Goal: Task Accomplishment & Management: Complete application form

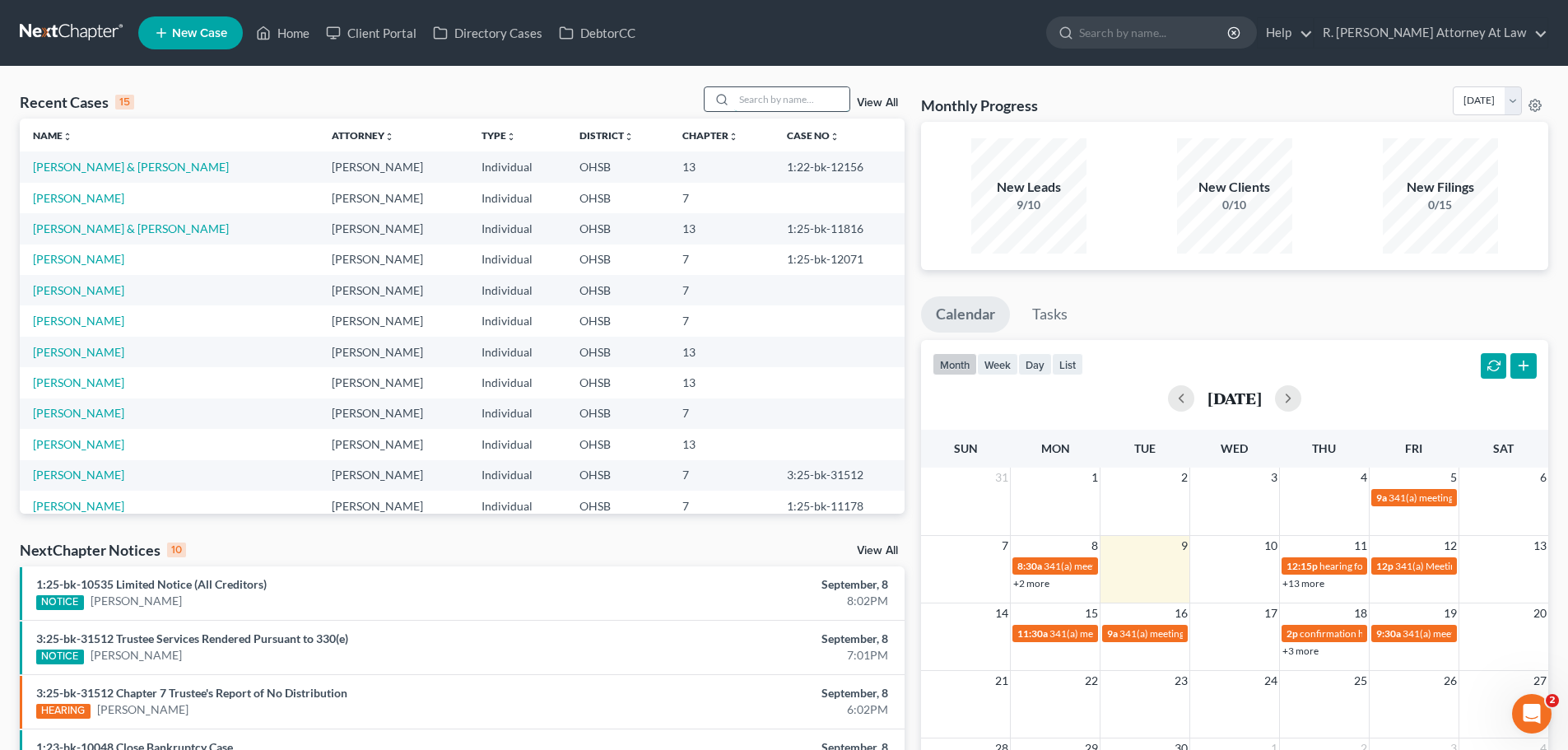
click at [753, 91] on input "search" at bounding box center [791, 99] width 115 height 24
type input "[PERSON_NAME]"
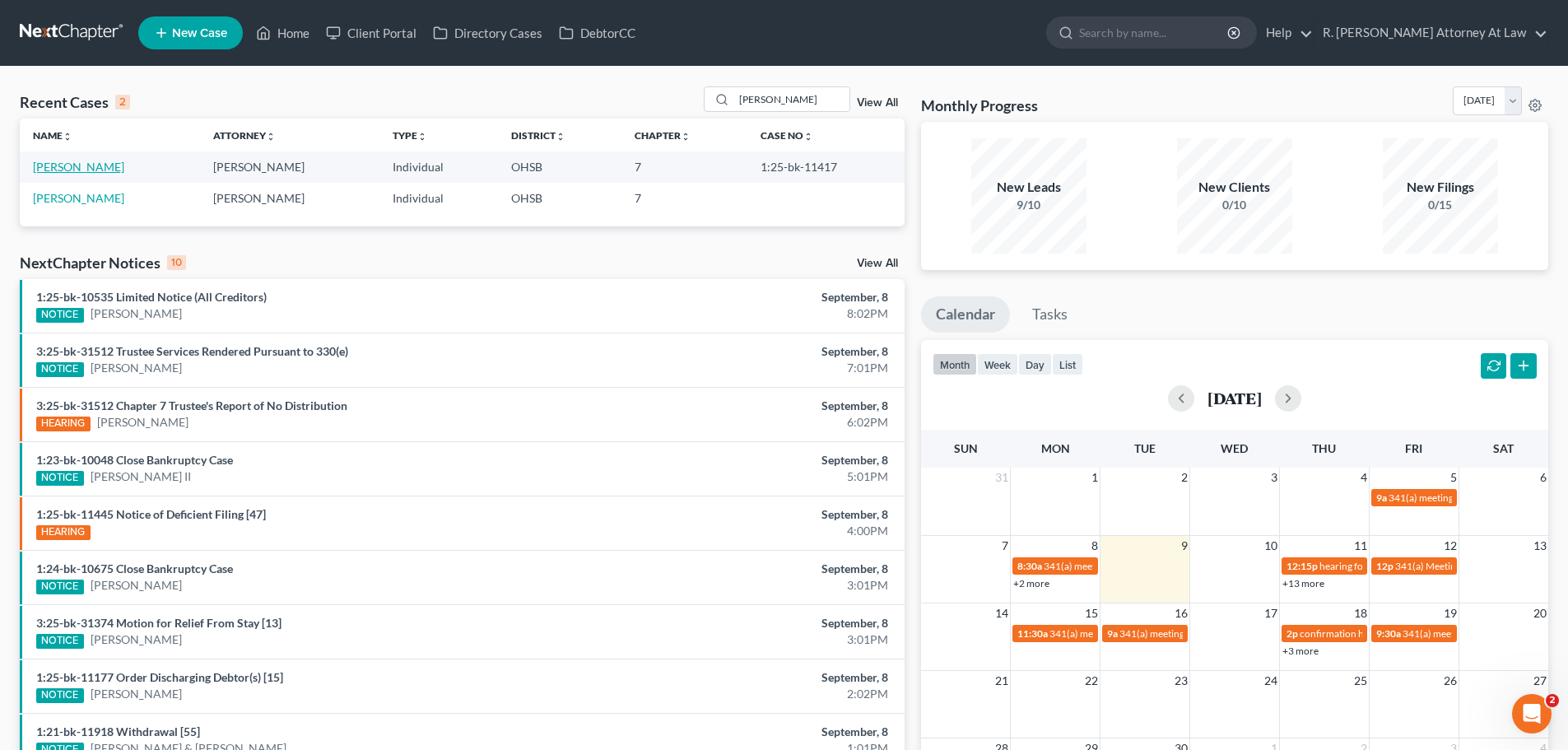
click at [102, 167] on link "[PERSON_NAME]" at bounding box center [78, 166] width 91 height 14
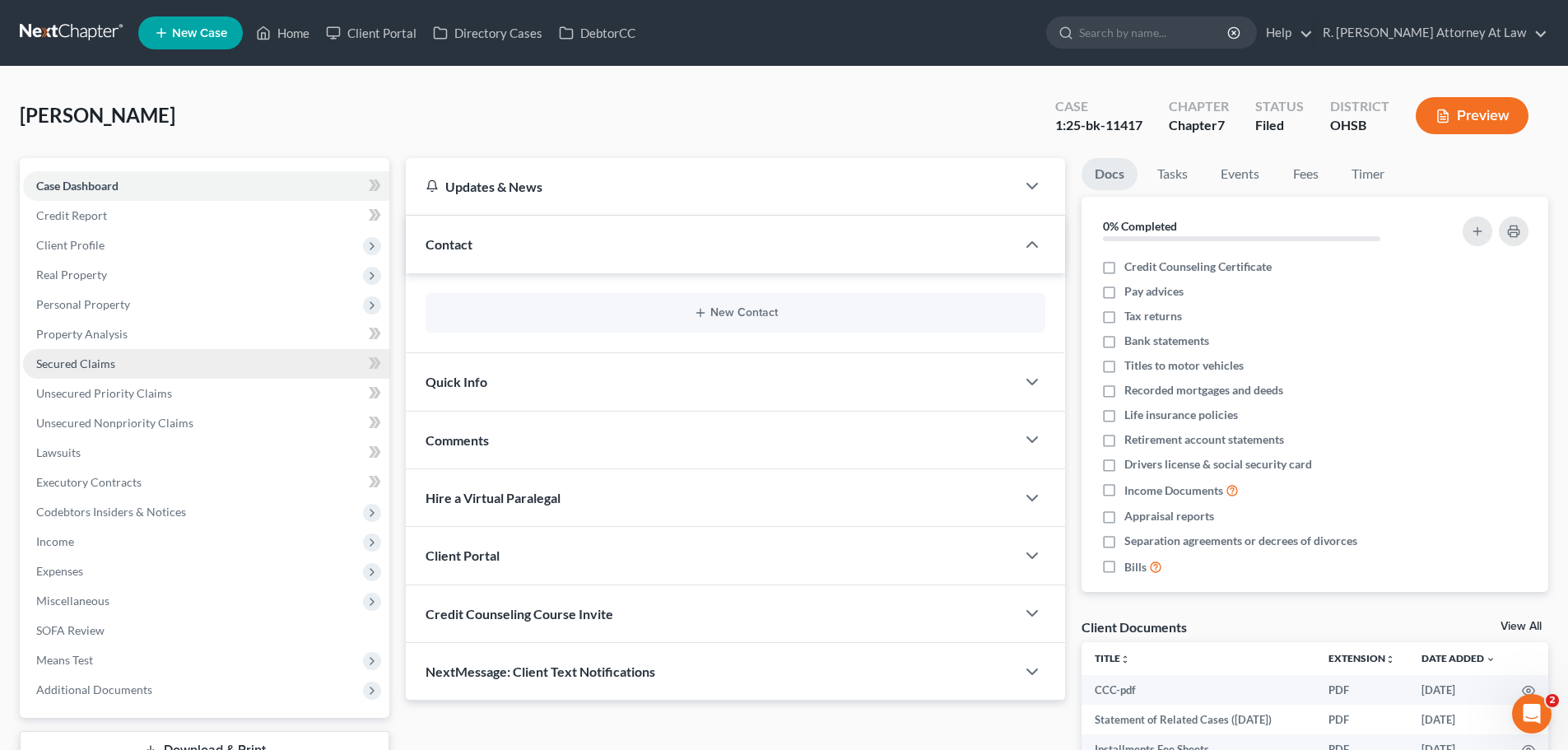
click at [69, 363] on span "Secured Claims" at bounding box center [75, 363] width 79 height 14
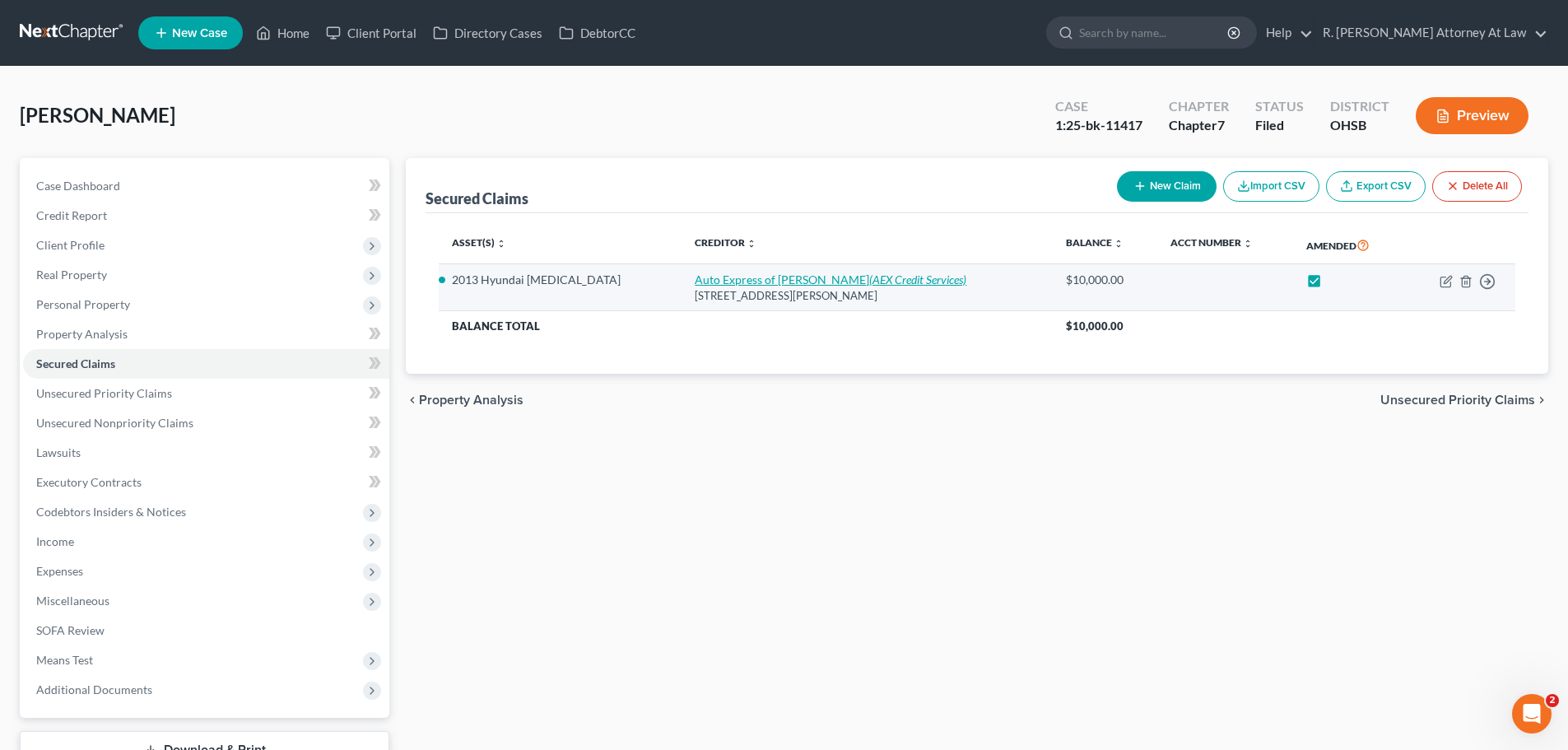
click at [695, 272] on link "Auto Express of [PERSON_NAME] (AEX Credit Services)" at bounding box center [830, 279] width 272 height 14
select select "36"
select select "10"
select select "0"
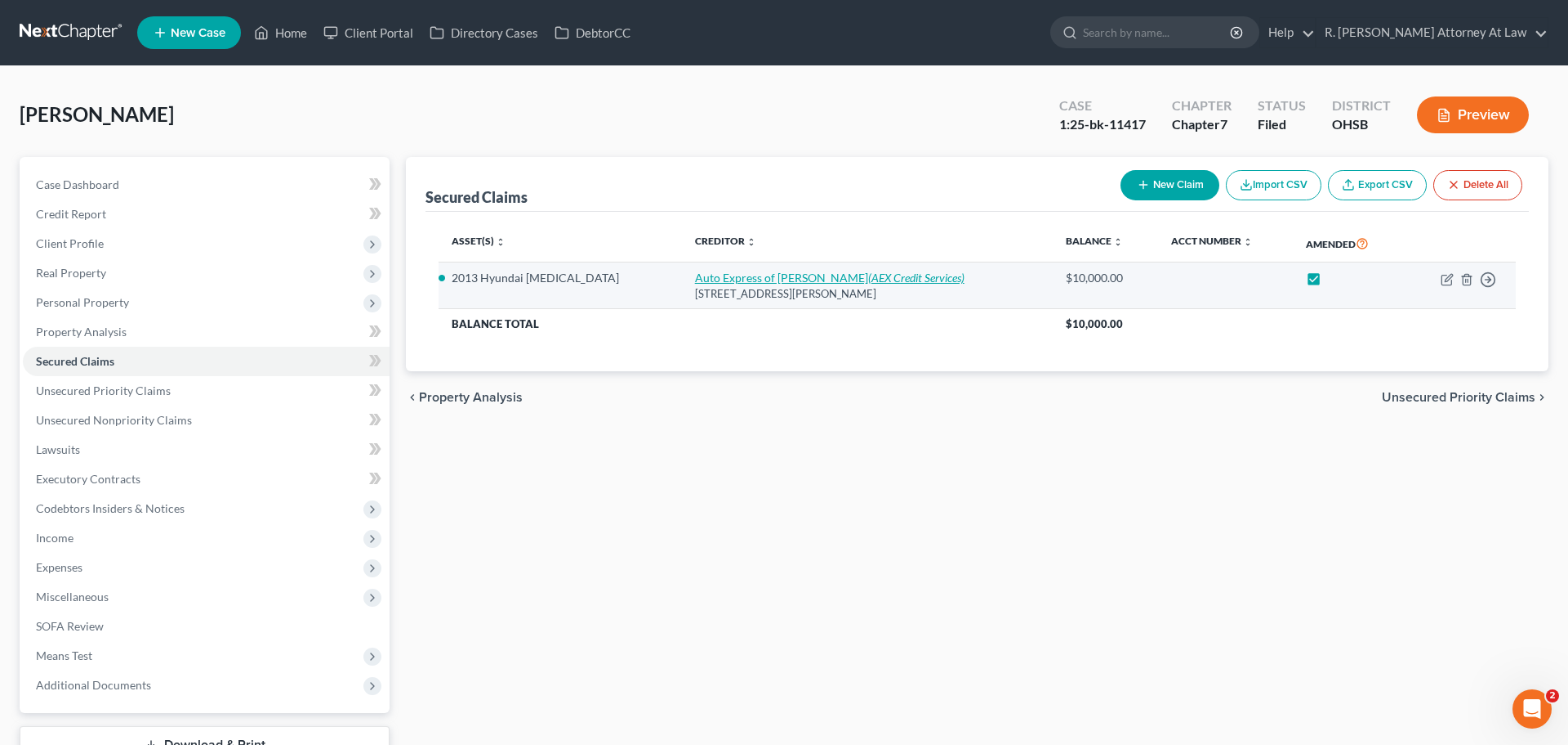
select select "0"
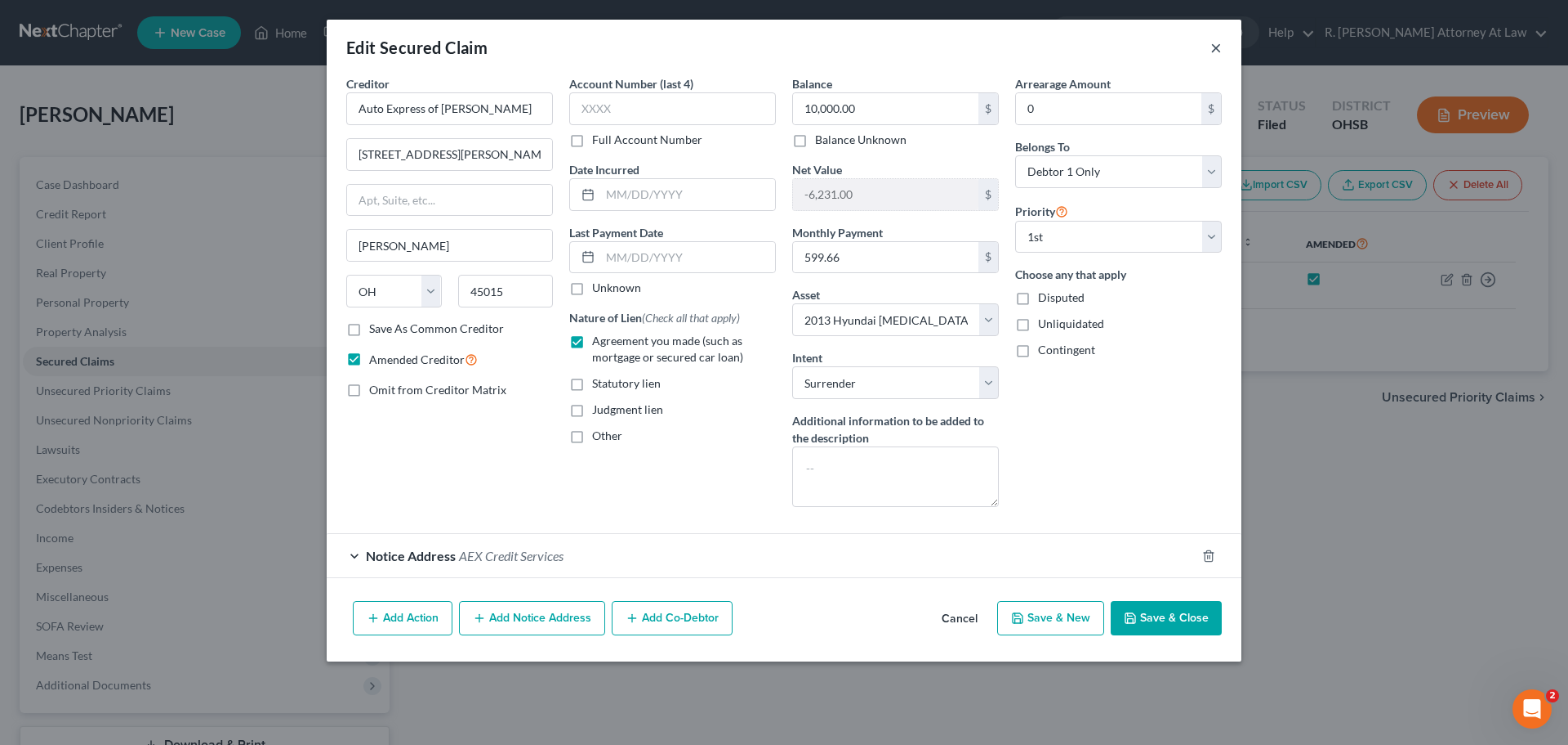
click at [1219, 48] on button "×" at bounding box center [1216, 47] width 12 height 19
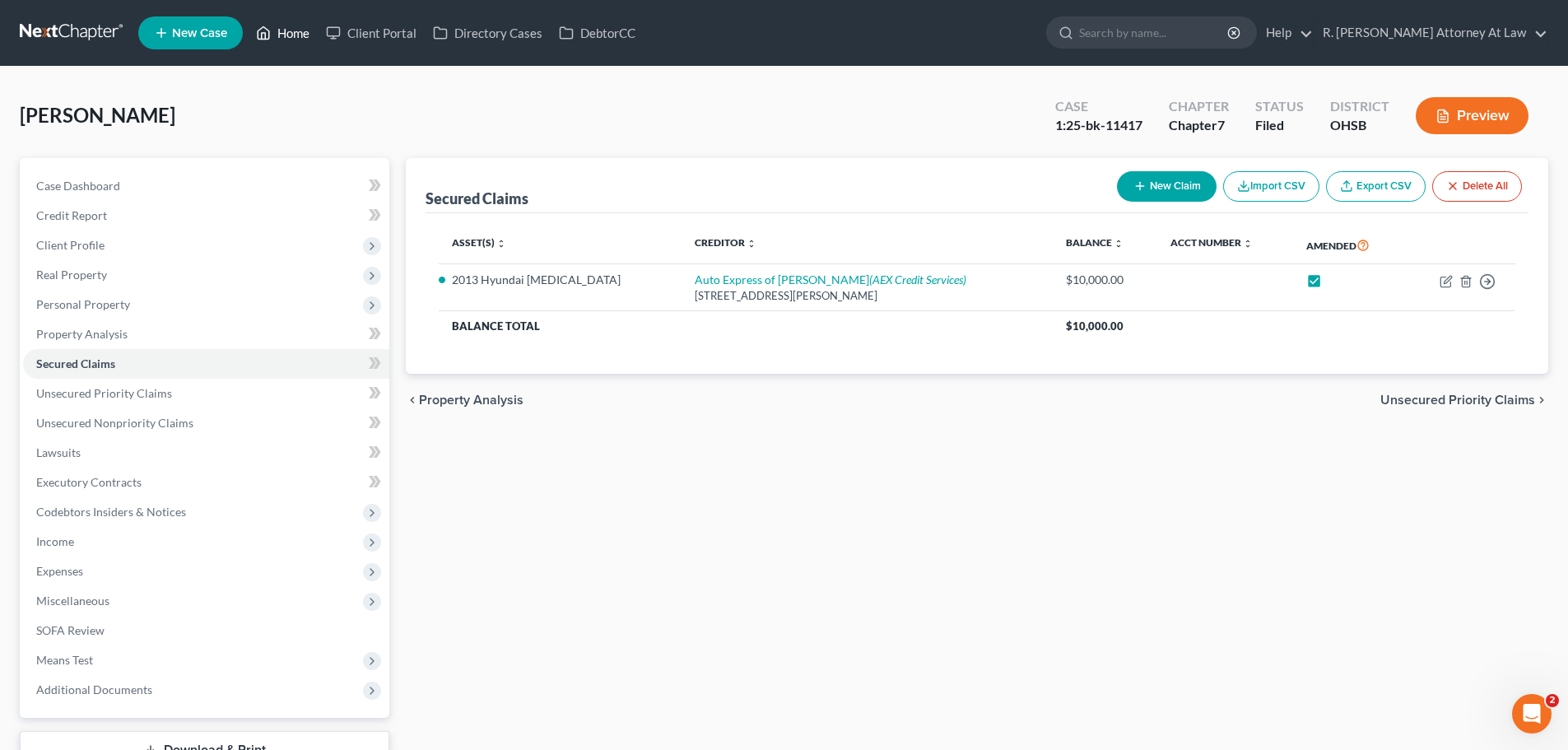
click at [301, 31] on link "Home" at bounding box center [283, 33] width 70 height 30
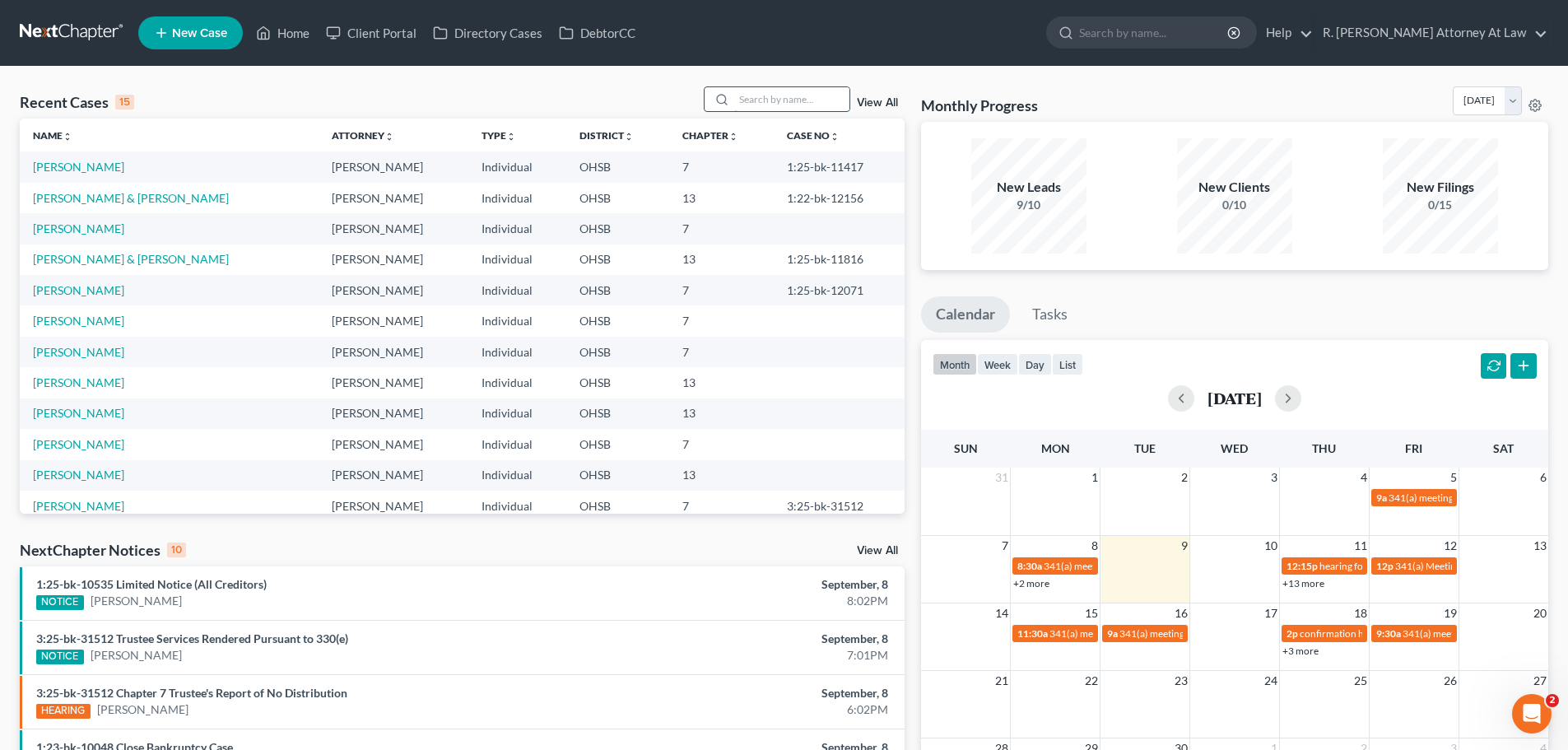
click at [768, 100] on input "search" at bounding box center [791, 99] width 115 height 24
type input "[PERSON_NAME]"
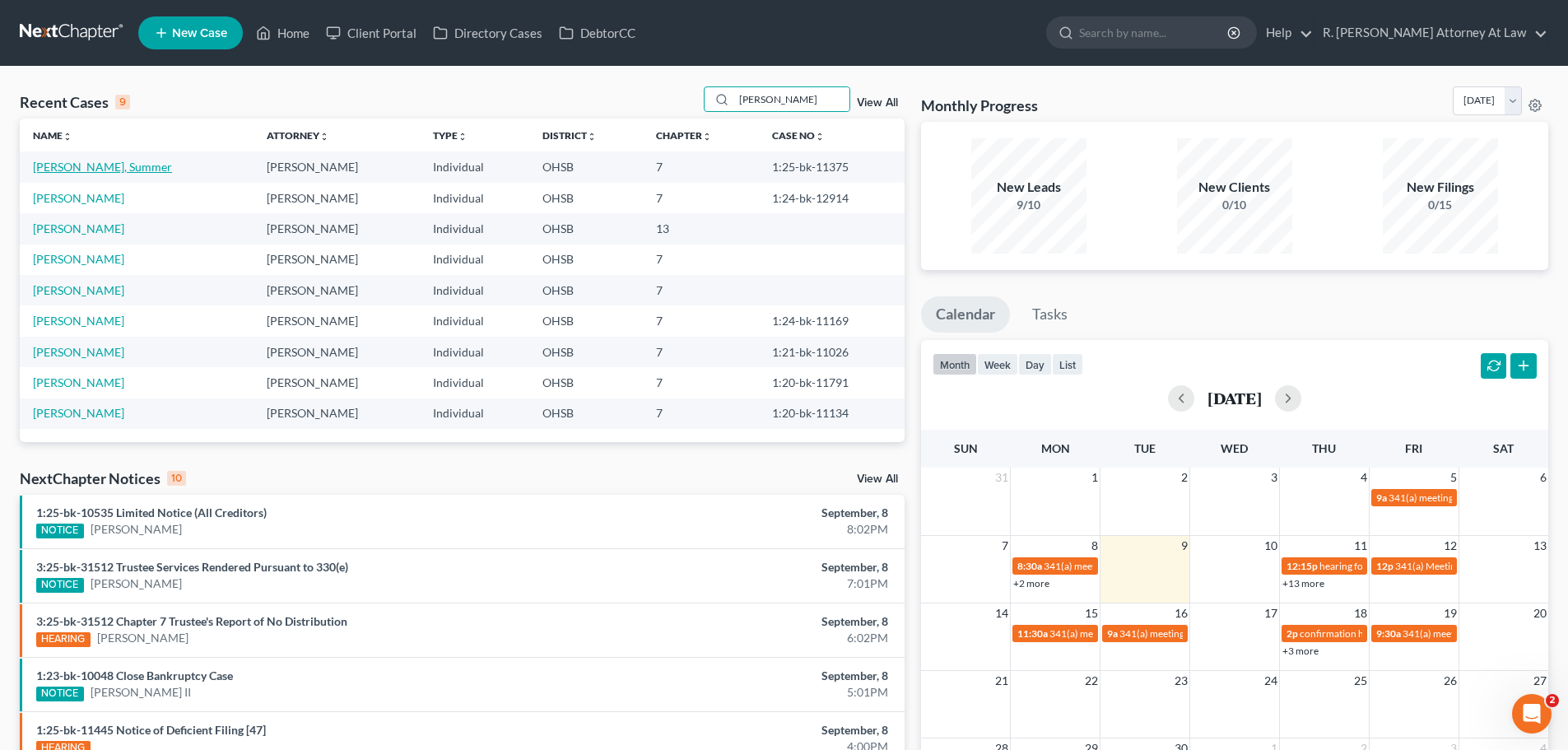
drag, startPoint x: 93, startPoint y: 162, endPoint x: 79, endPoint y: 146, distance: 21.3
click at [93, 162] on link "[PERSON_NAME], Summer" at bounding box center [103, 166] width 139 height 14
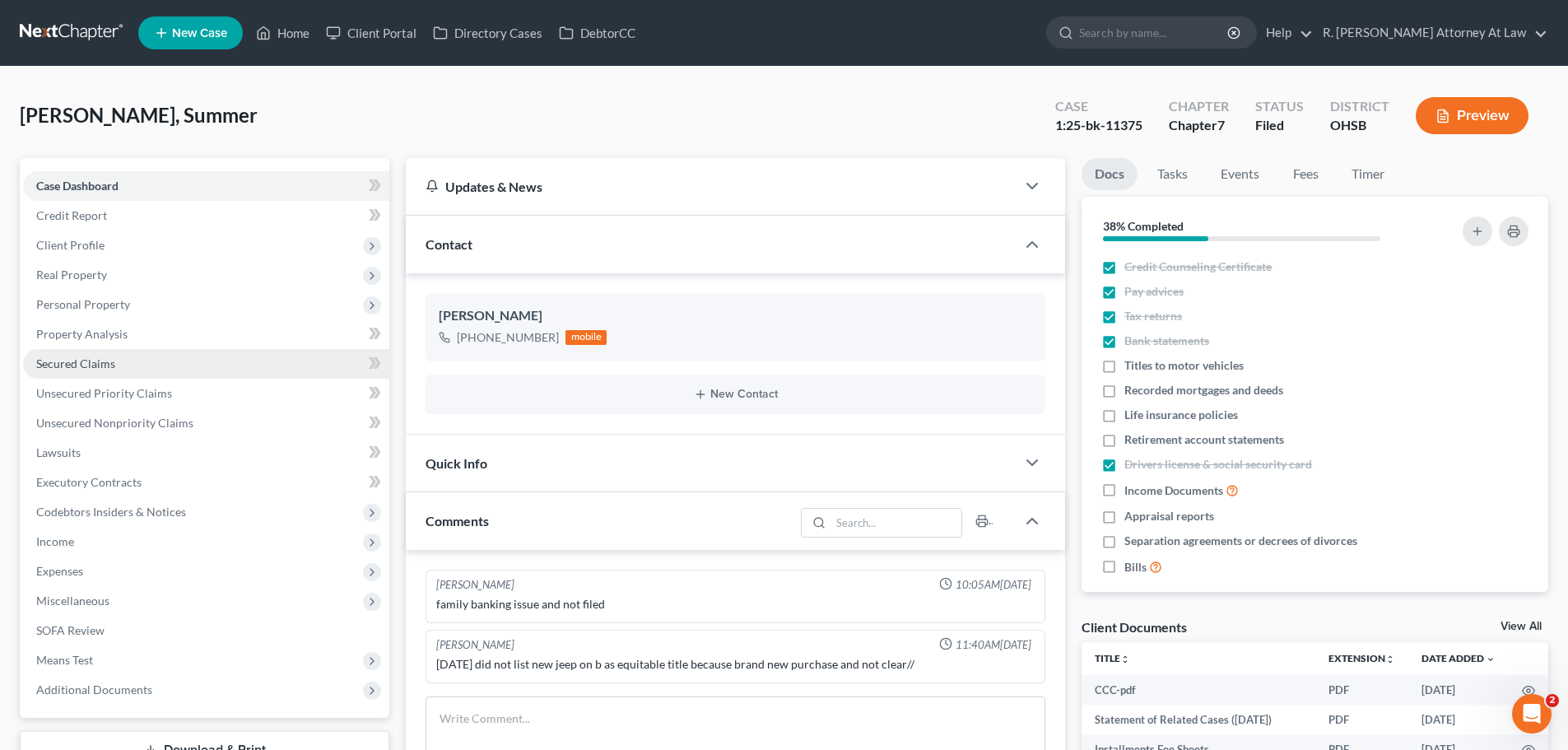
click at [97, 366] on span "Secured Claims" at bounding box center [75, 363] width 79 height 14
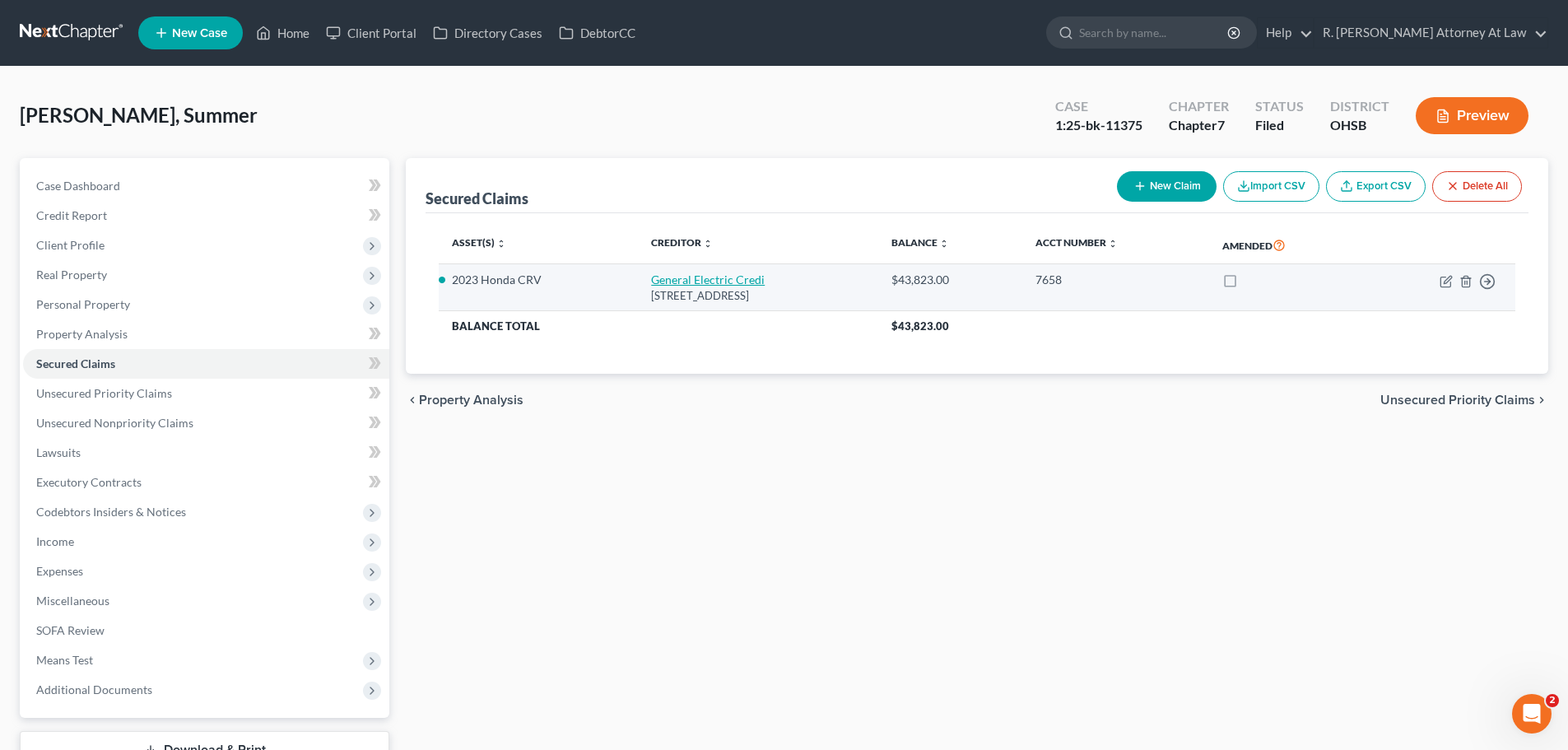
click at [681, 279] on link "General Electric Credi" at bounding box center [708, 279] width 113 height 14
select select "36"
select select "4"
select select "0"
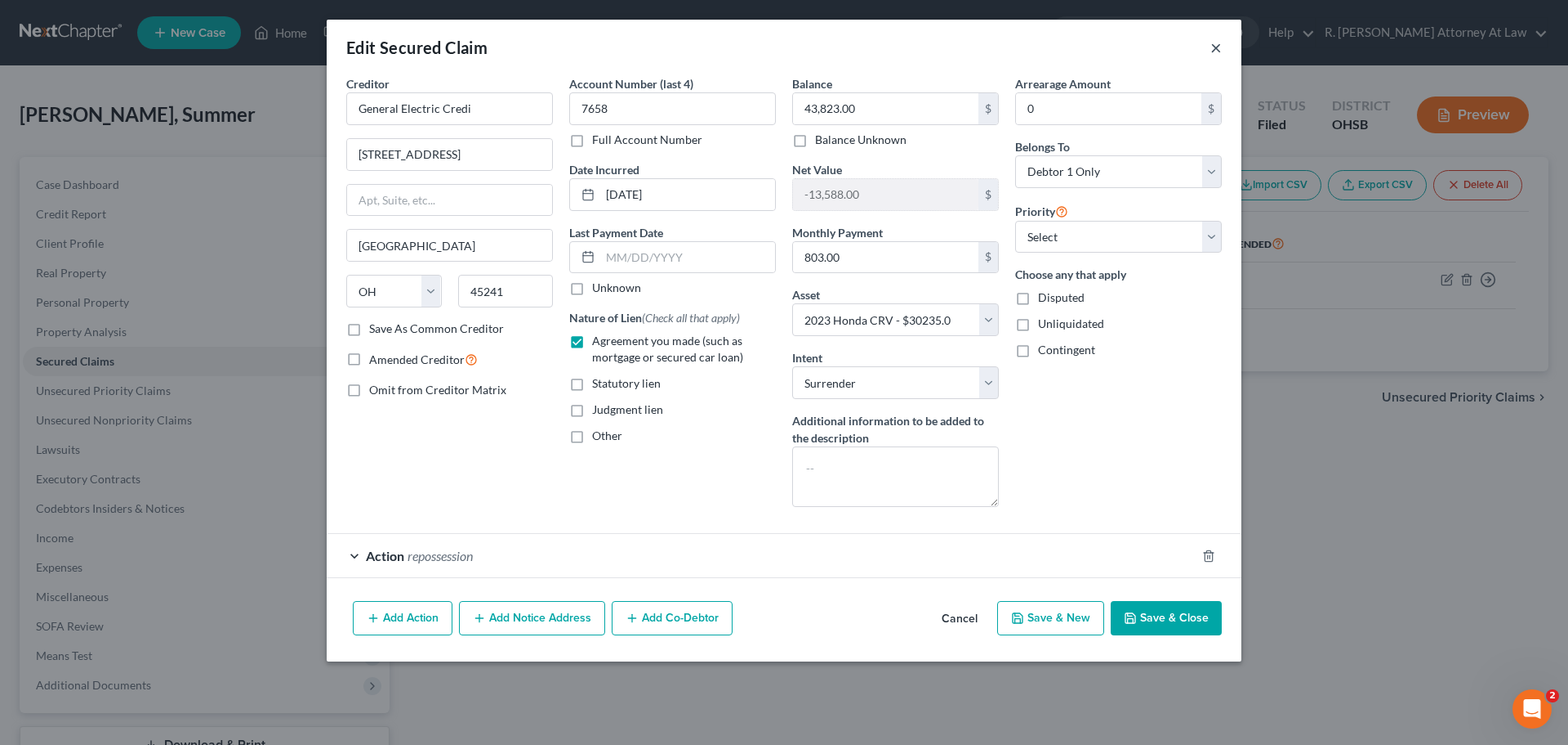
click at [1215, 46] on button "×" at bounding box center [1216, 47] width 12 height 19
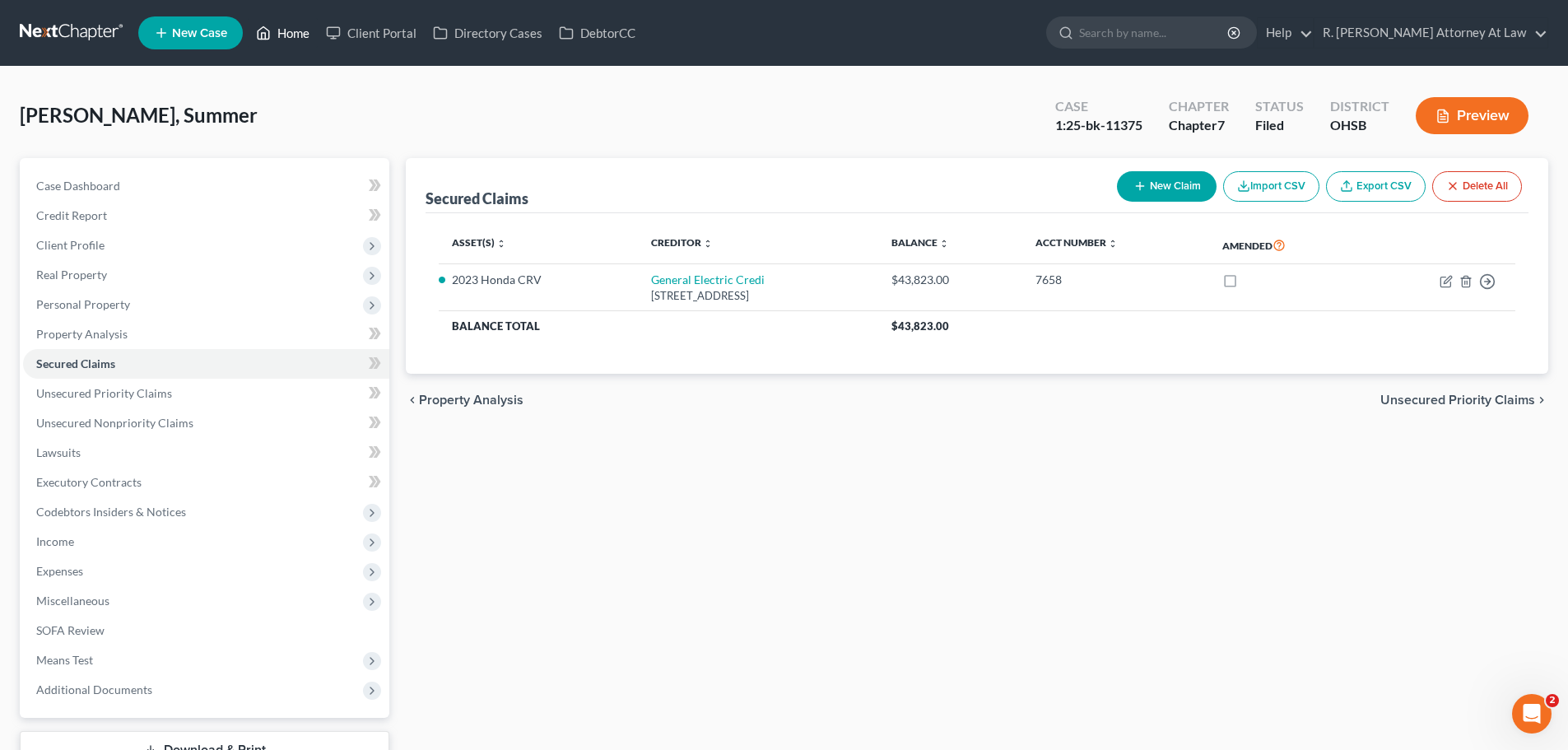
click at [282, 30] on link "Home" at bounding box center [283, 33] width 70 height 30
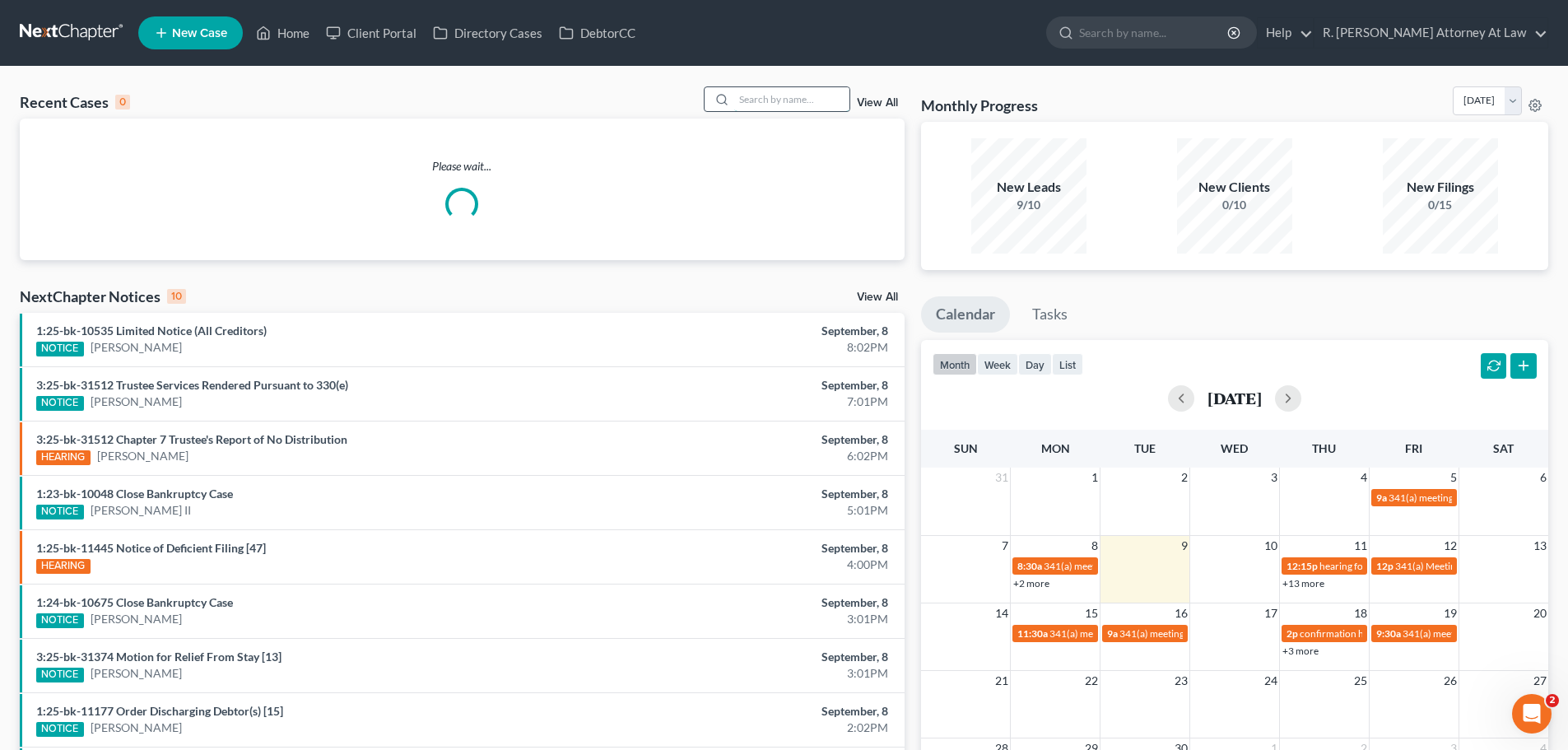
click at [801, 102] on input "search" at bounding box center [791, 99] width 115 height 24
type input "[PERSON_NAME]"
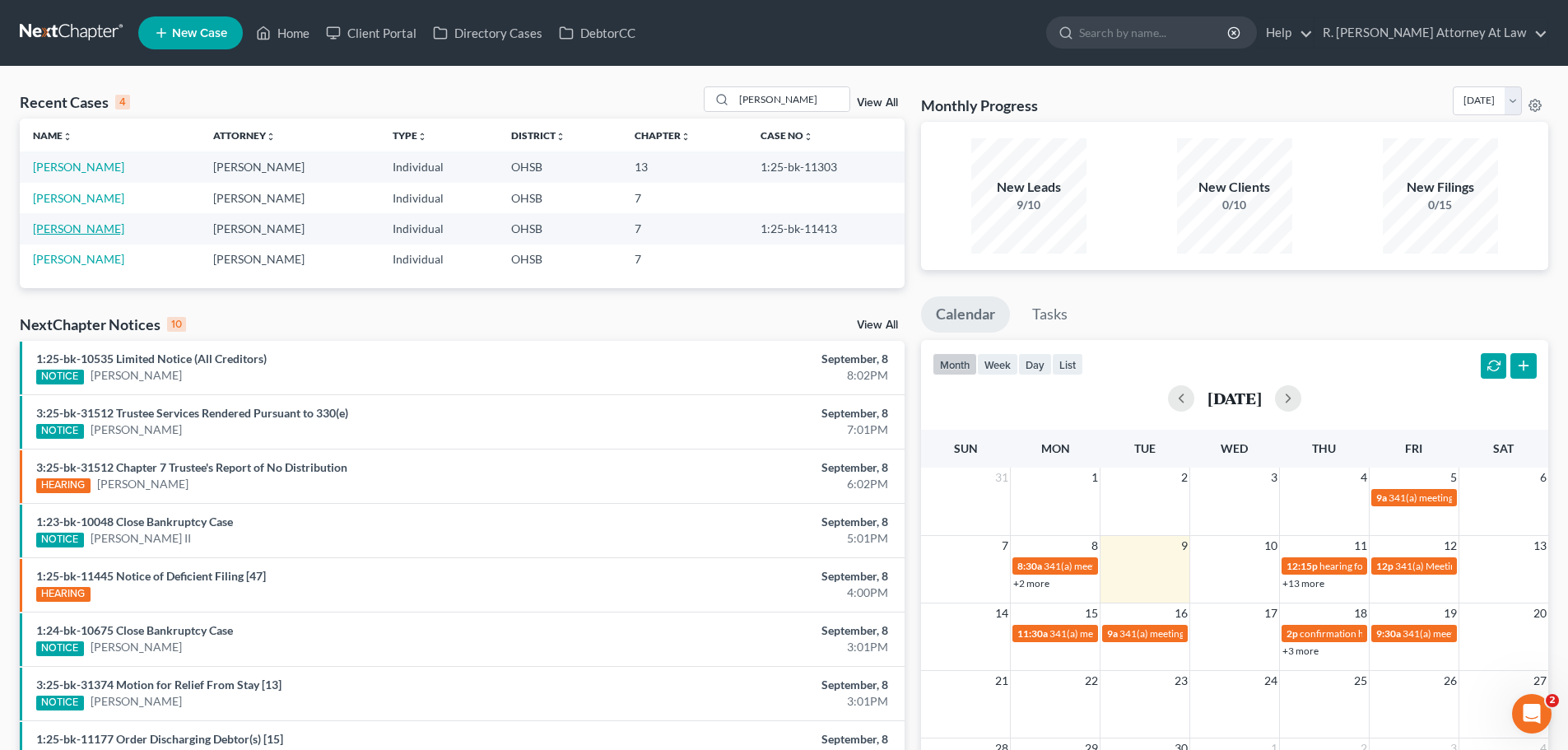
click at [73, 227] on link "[PERSON_NAME]" at bounding box center [78, 228] width 91 height 14
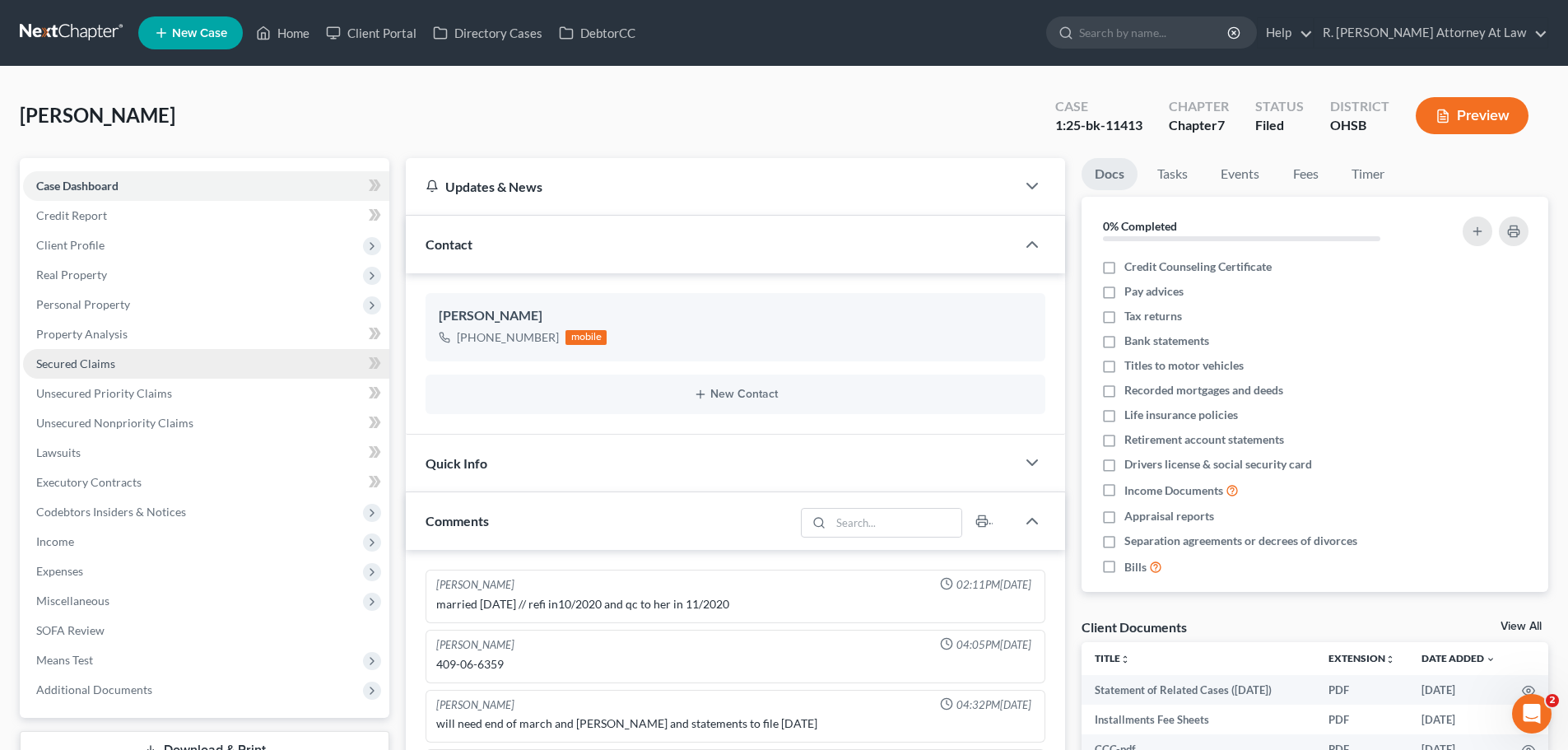
click at [56, 360] on span "Secured Claims" at bounding box center [75, 363] width 79 height 14
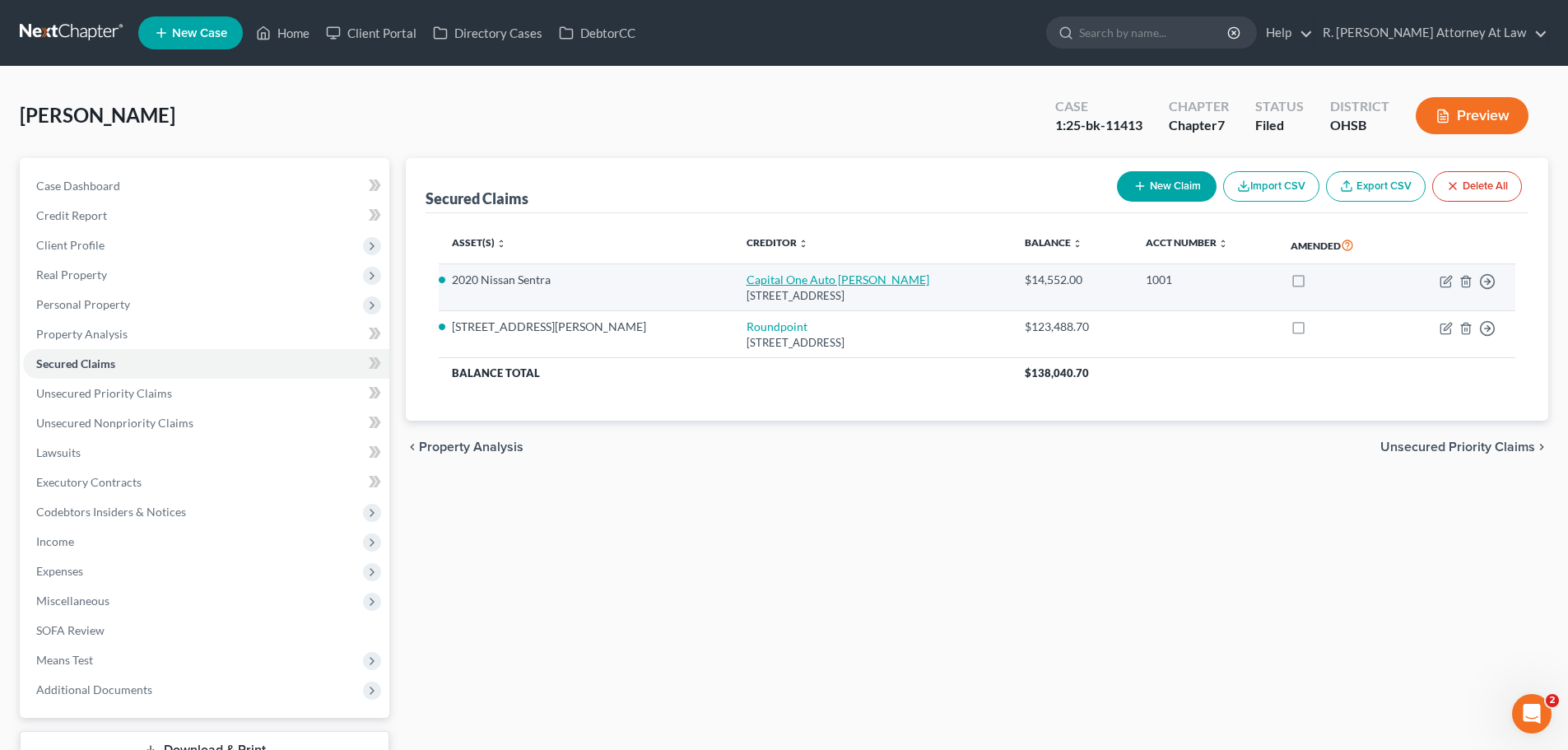
click at [746, 278] on link "Capital One Auto [PERSON_NAME]" at bounding box center [837, 279] width 183 height 14
select select "45"
select select "2"
select select "0"
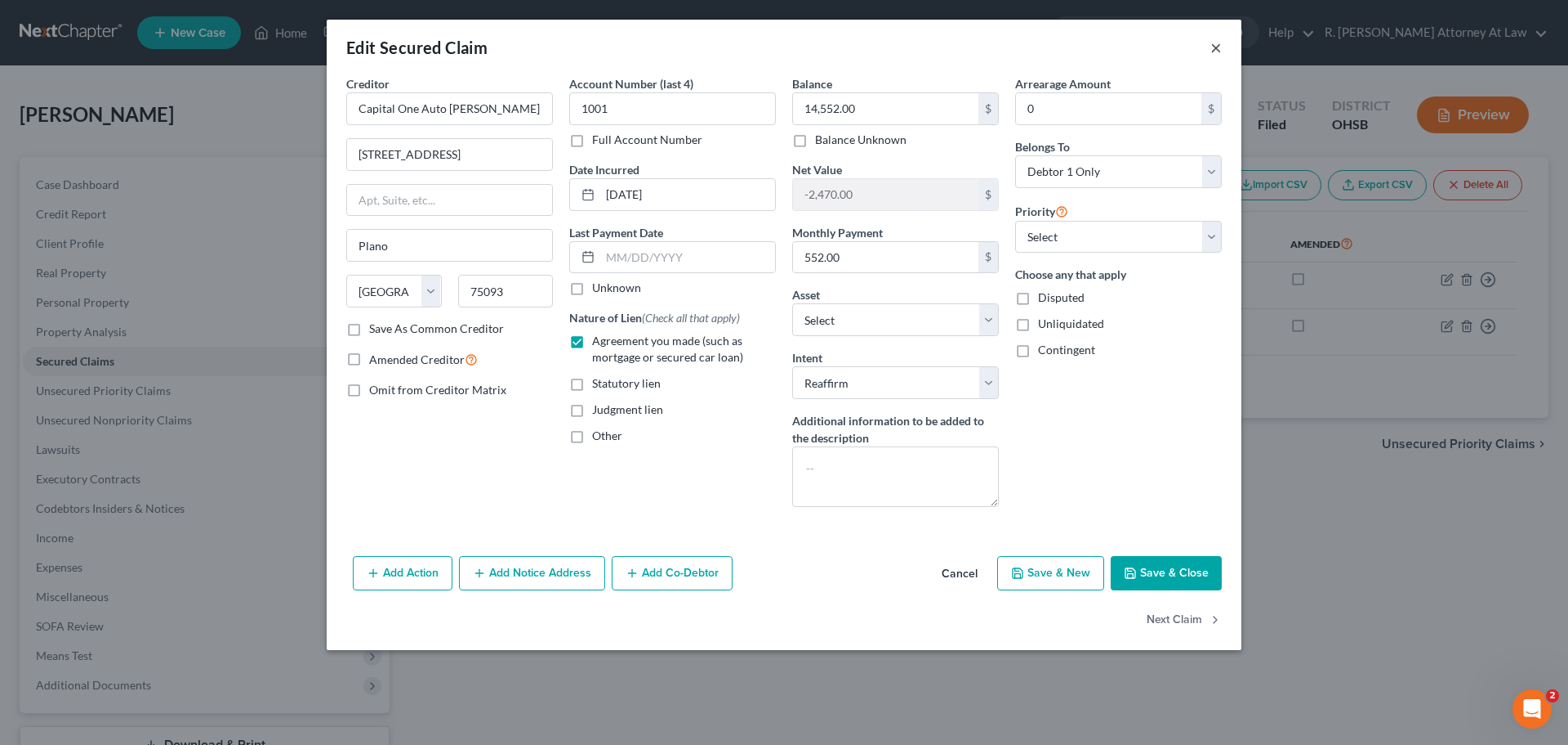
click at [1219, 48] on button "×" at bounding box center [1216, 47] width 12 height 19
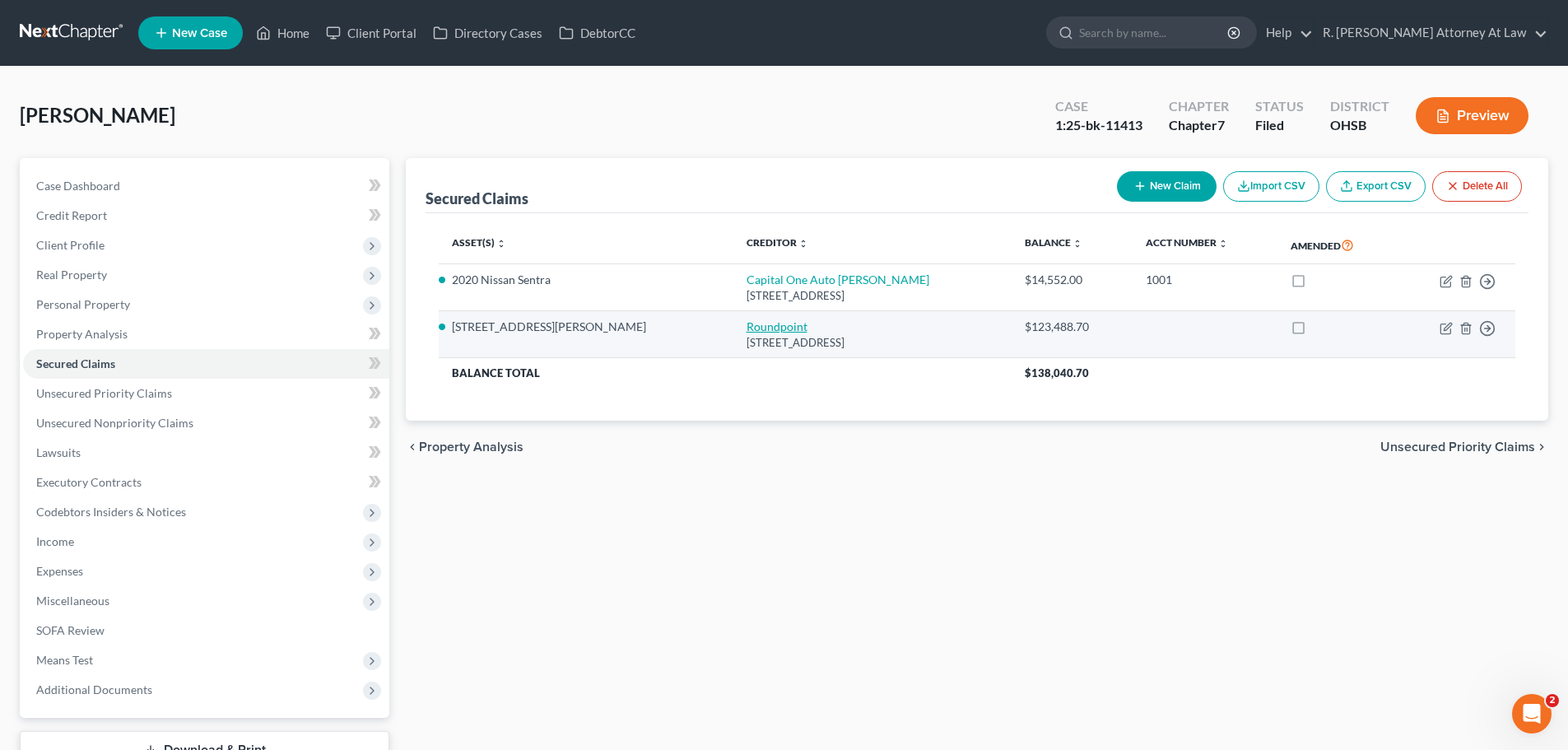
click at [746, 325] on link "Roundpoint" at bounding box center [776, 326] width 61 height 14
select select "28"
select select "2"
select select "3"
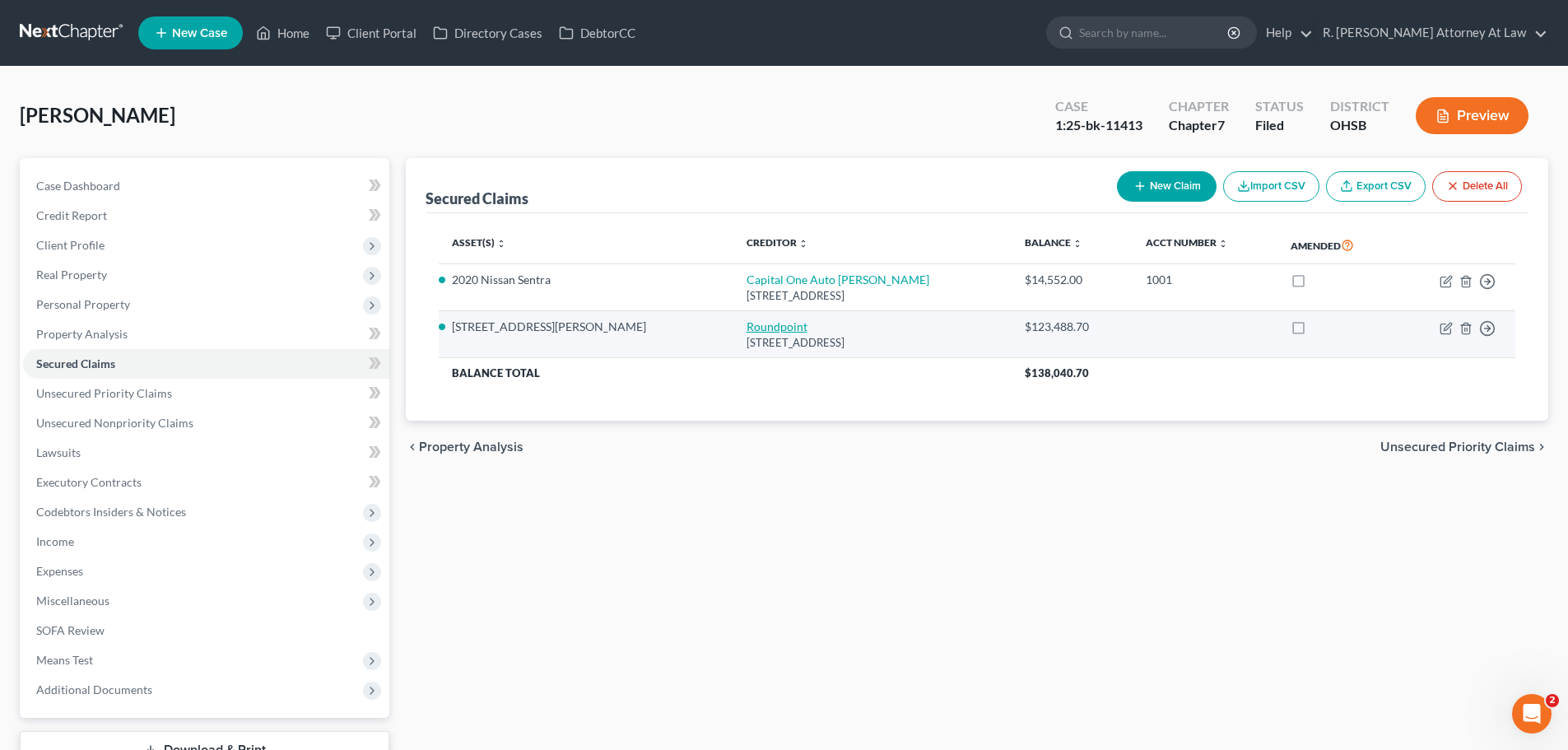
select select "0"
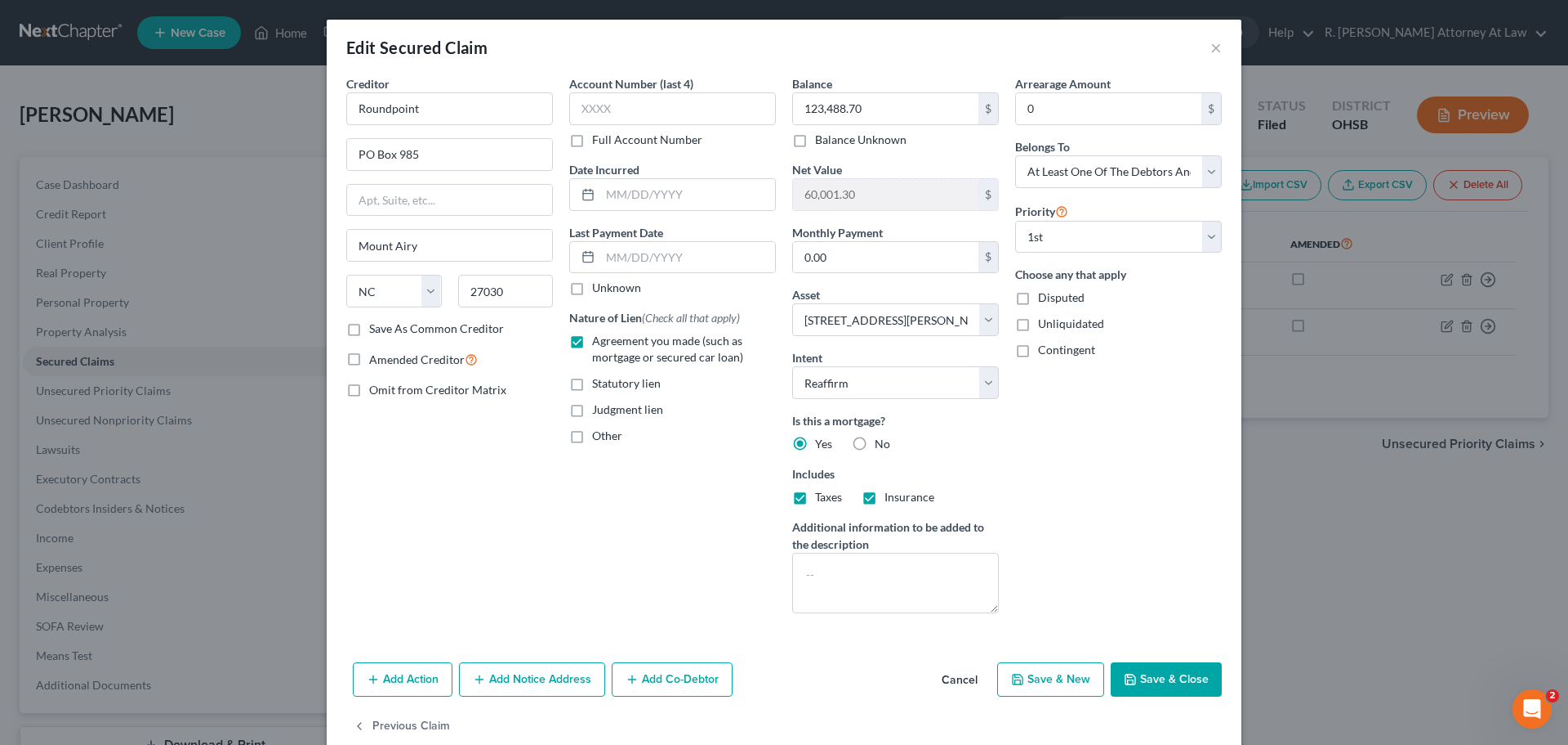
click at [1217, 52] on div "Edit Secured Claim ×" at bounding box center [784, 47] width 915 height 56
click at [1214, 52] on button "×" at bounding box center [1216, 47] width 12 height 19
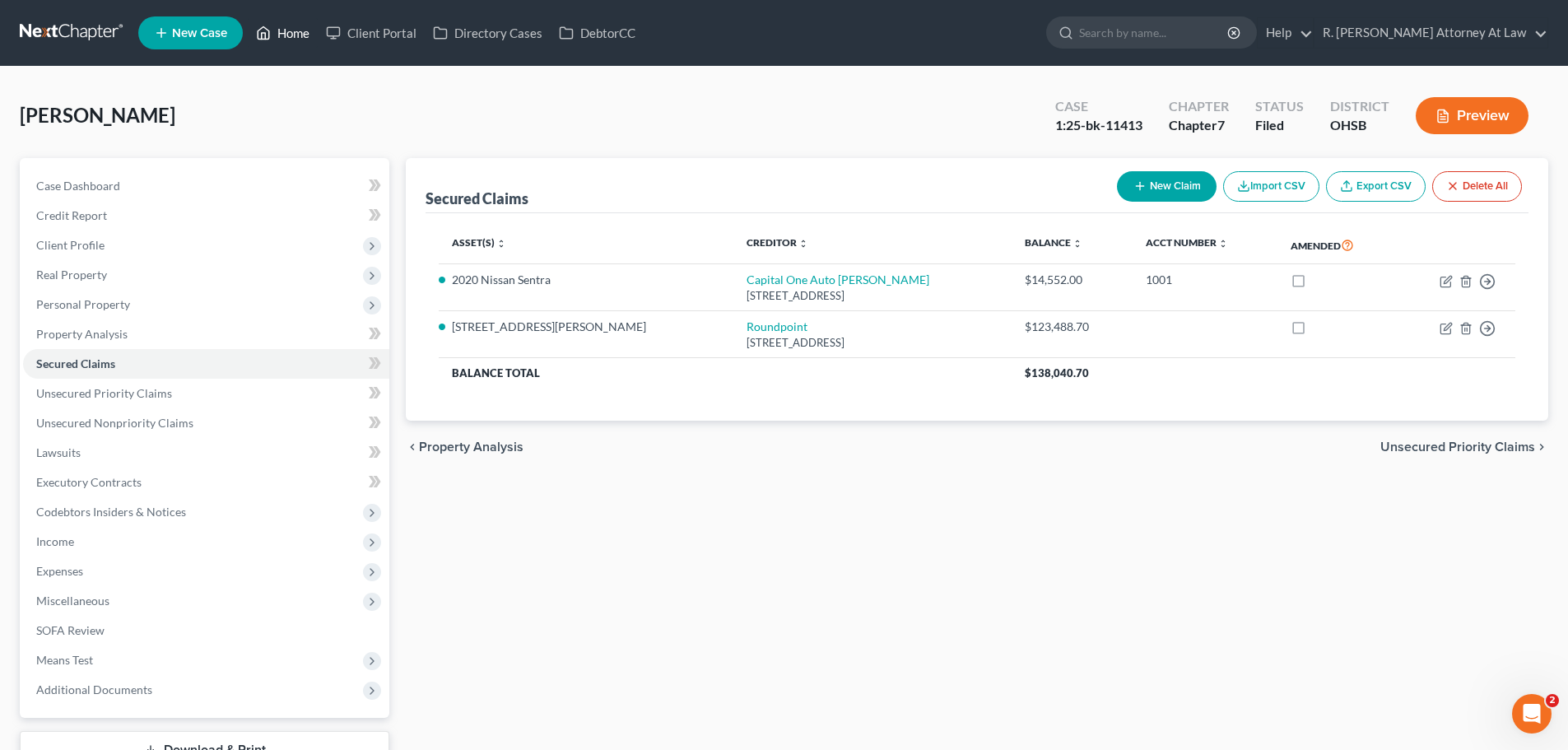
click at [285, 27] on link "Home" at bounding box center [283, 33] width 70 height 30
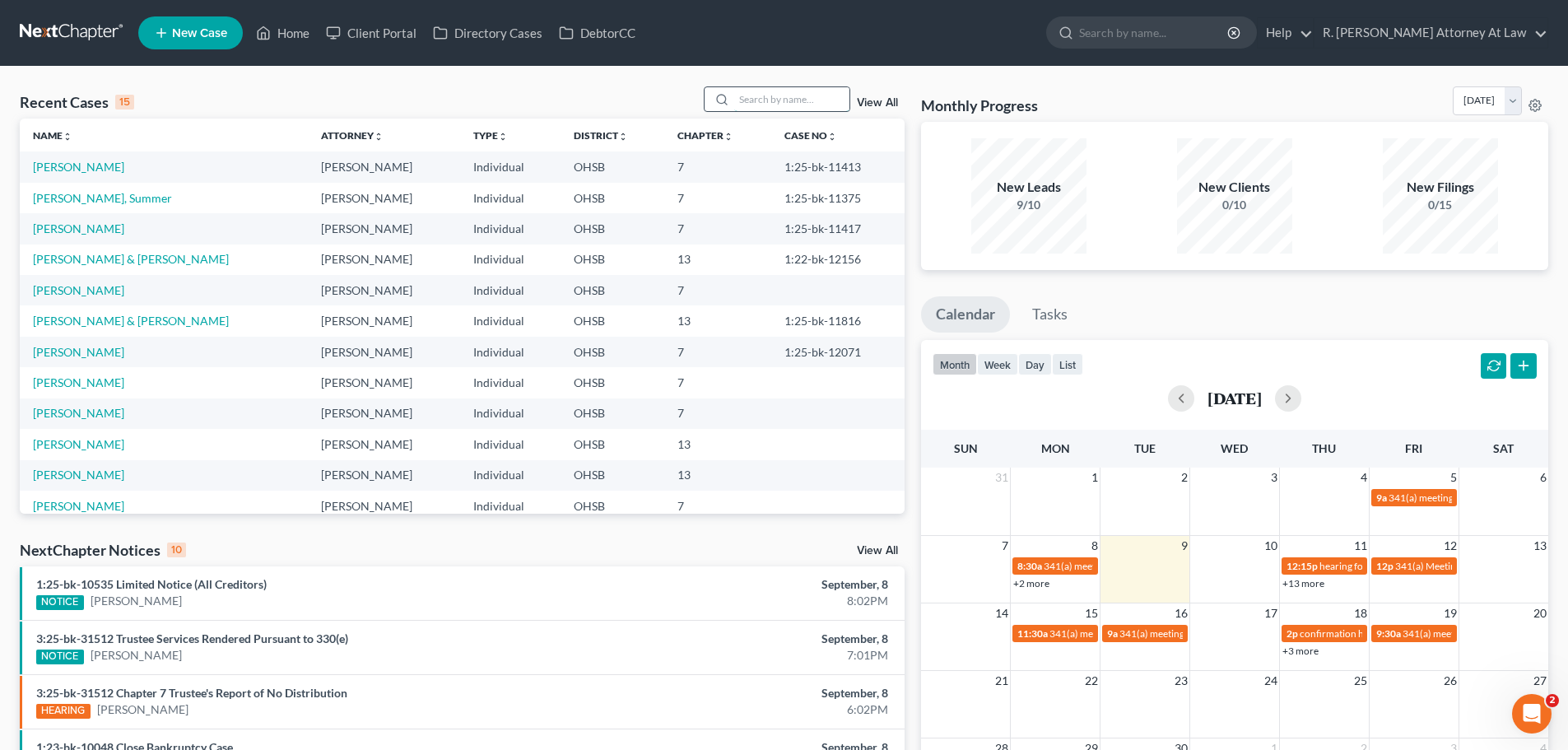
click at [756, 102] on input "search" at bounding box center [791, 99] width 115 height 24
type input "LITTLER"
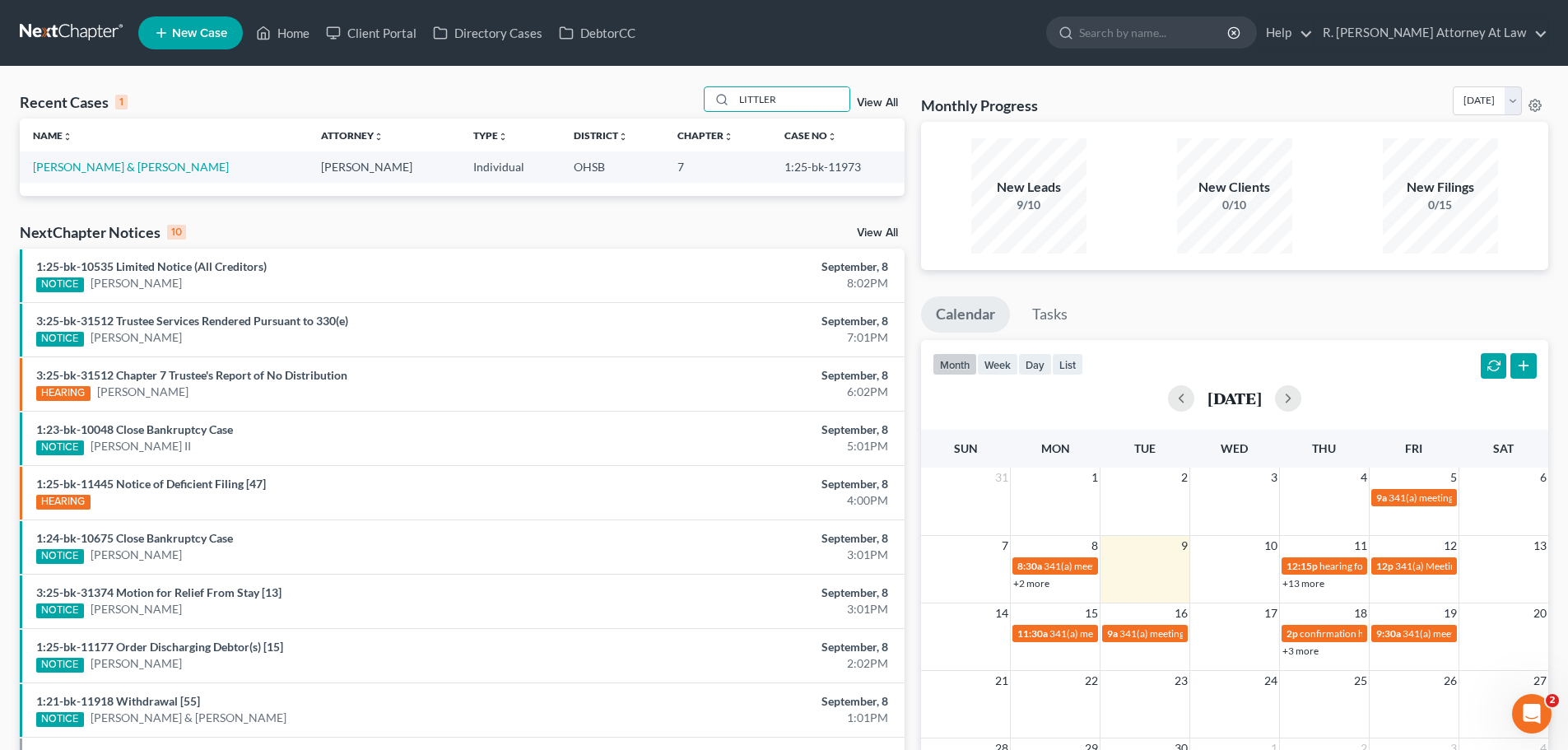
click at [99, 158] on td "[PERSON_NAME] & [PERSON_NAME]" at bounding box center [164, 165] width 288 height 30
click at [98, 166] on link "[PERSON_NAME] & [PERSON_NAME]" at bounding box center [131, 166] width 196 height 14
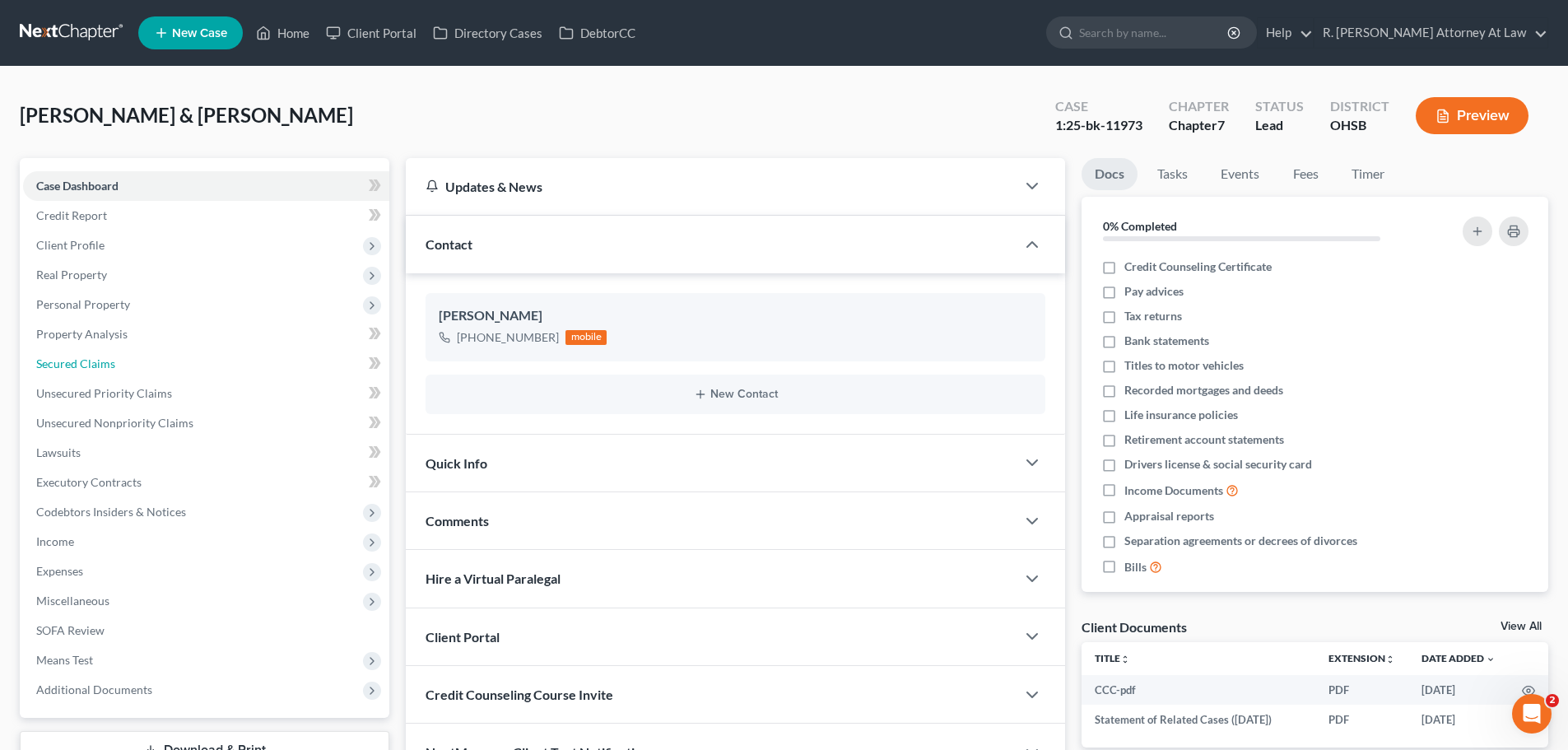
drag, startPoint x: 70, startPoint y: 355, endPoint x: 19, endPoint y: 345, distance: 52.0
click at [70, 356] on span "Secured Claims" at bounding box center [75, 363] width 79 height 14
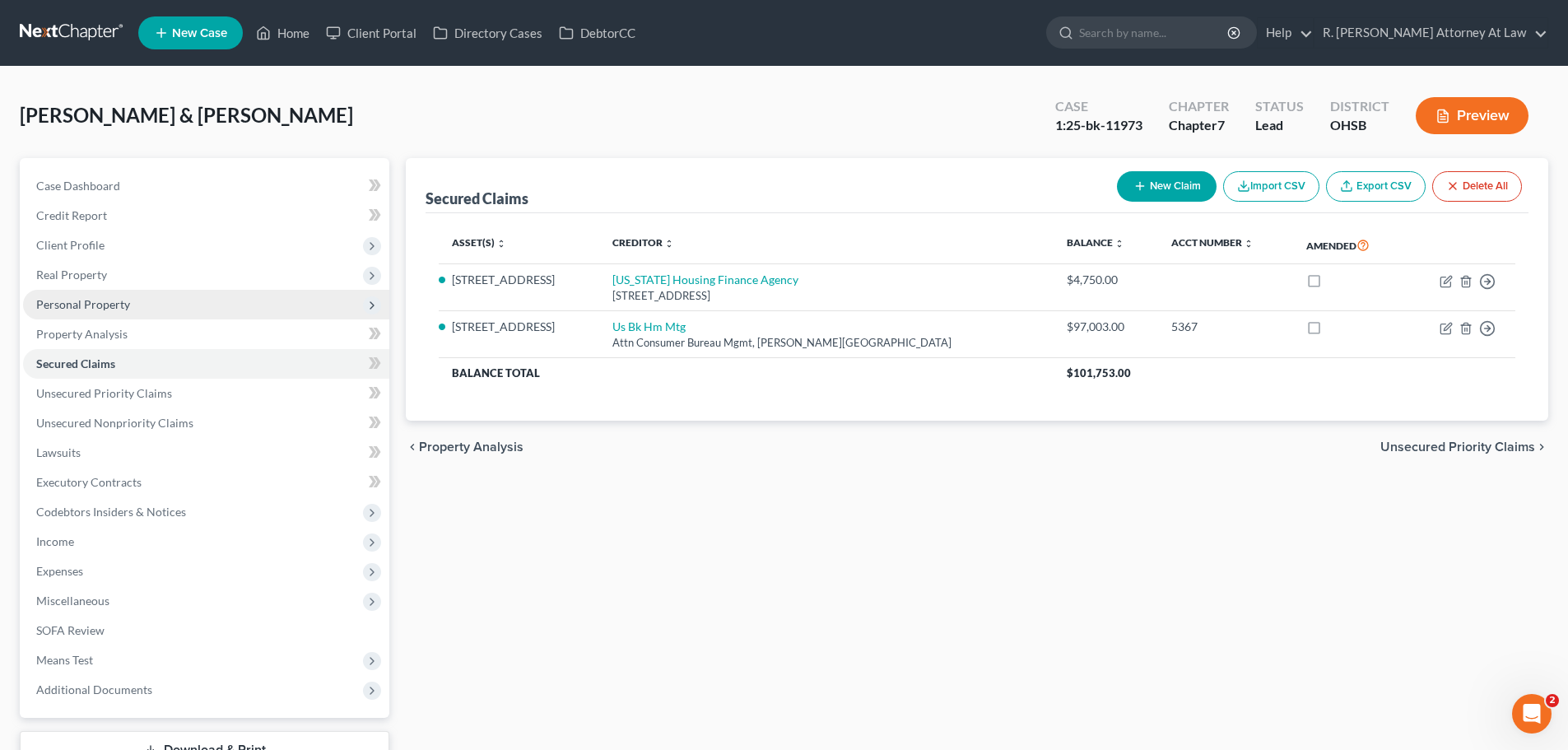
click at [91, 298] on span "Personal Property" at bounding box center [82, 304] width 94 height 14
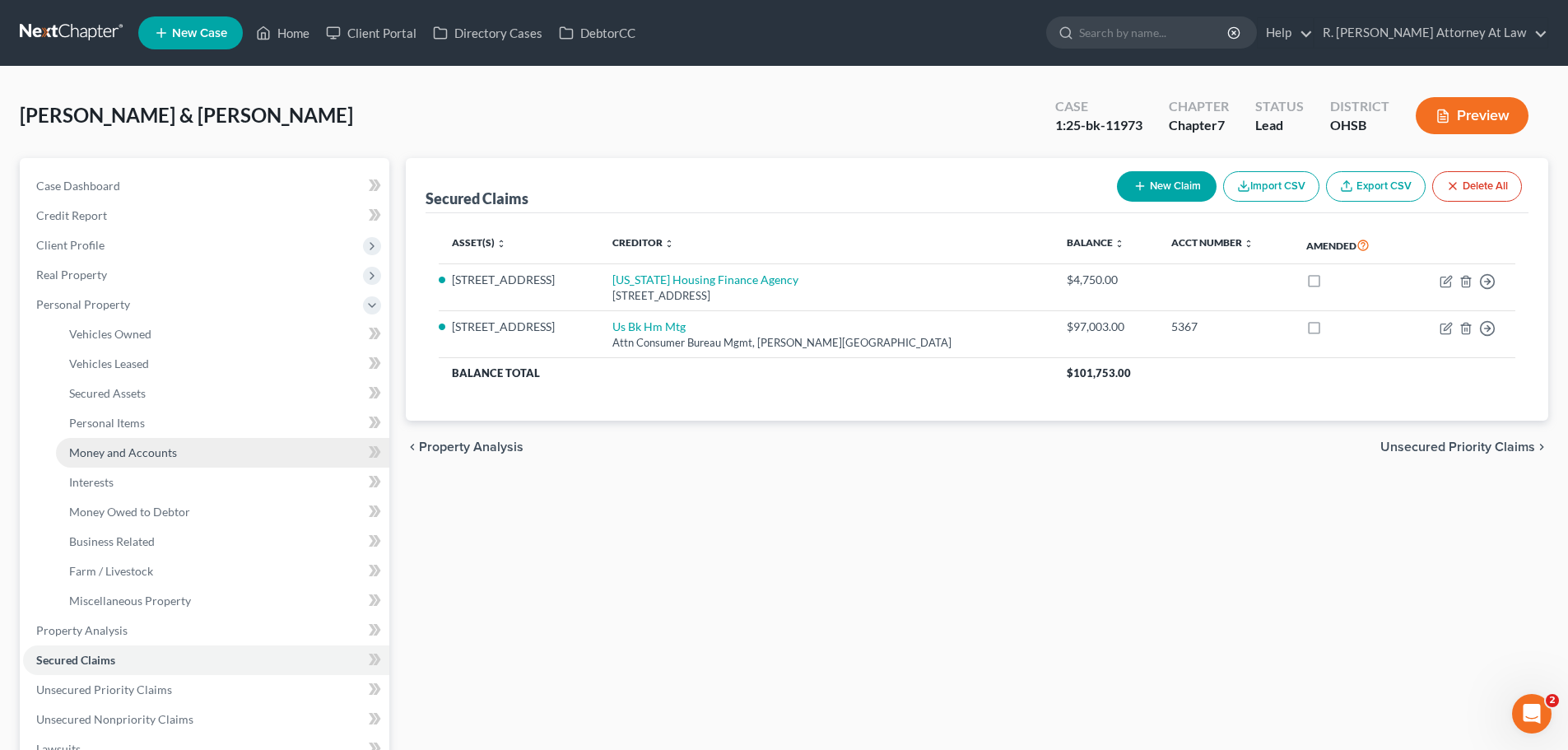
click at [146, 464] on link "Money and Accounts" at bounding box center [223, 452] width 333 height 30
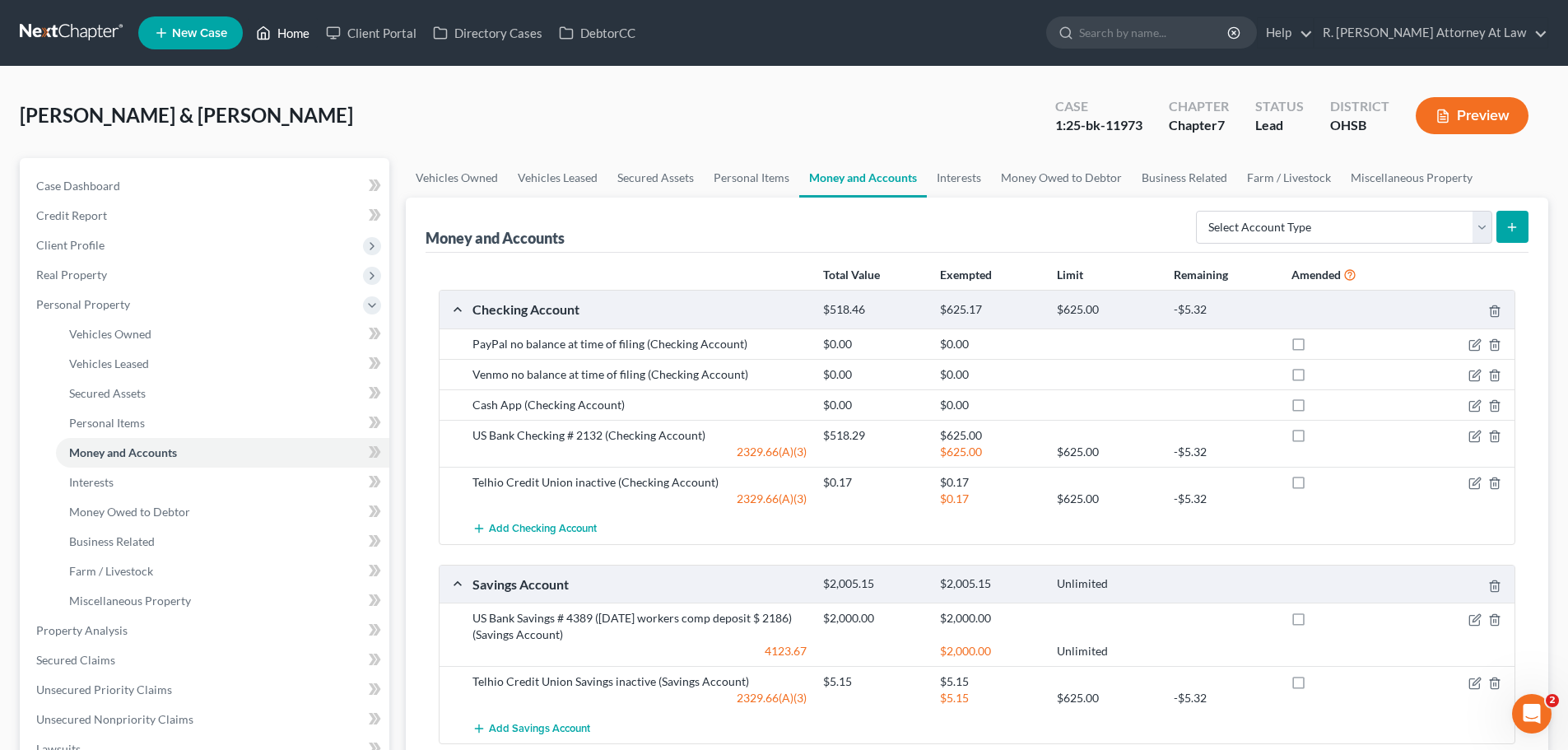
drag, startPoint x: 286, startPoint y: 23, endPoint x: 290, endPoint y: 33, distance: 10.8
click at [286, 24] on link "Home" at bounding box center [283, 33] width 70 height 30
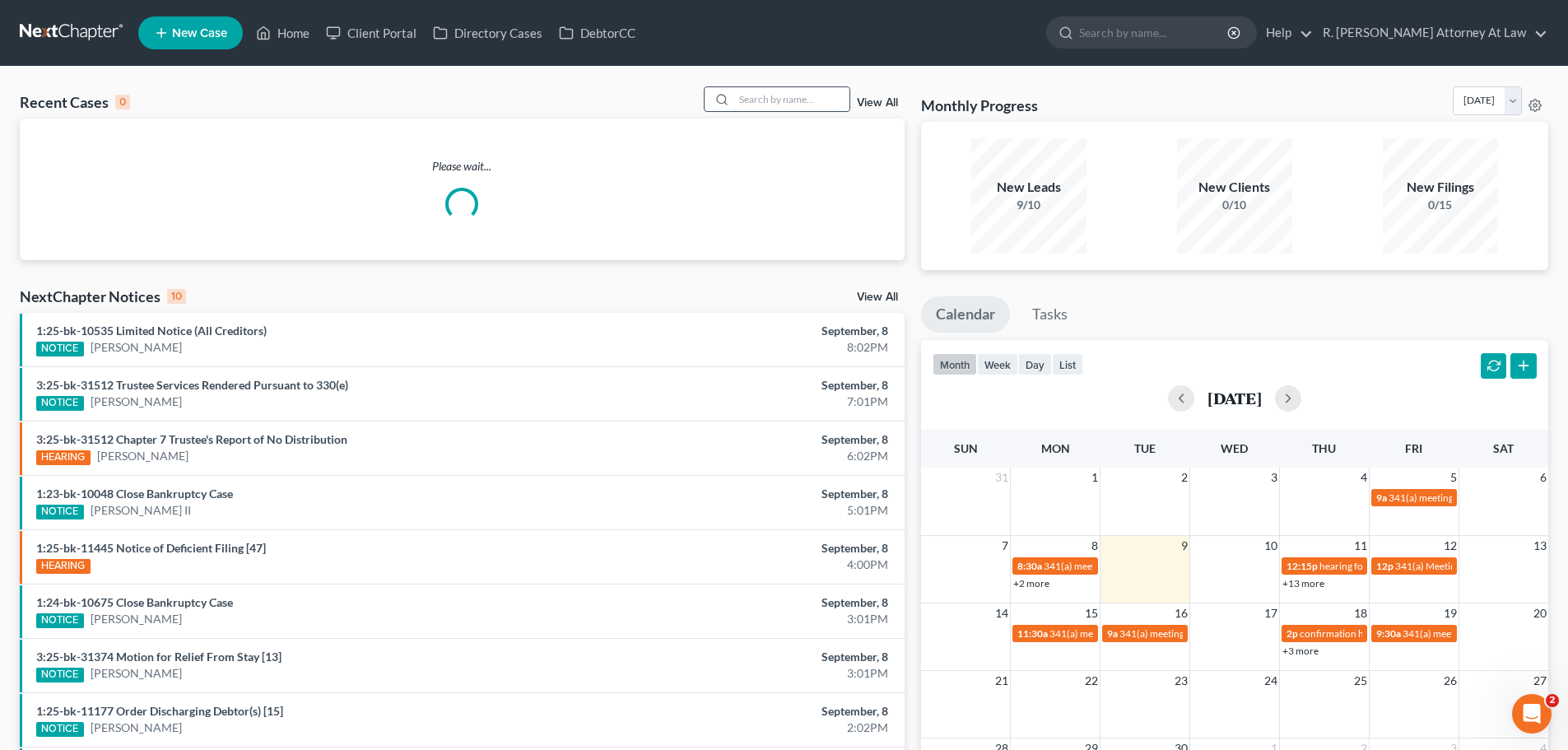
click at [759, 100] on input "search" at bounding box center [791, 99] width 115 height 24
type input "[US_STATE]"
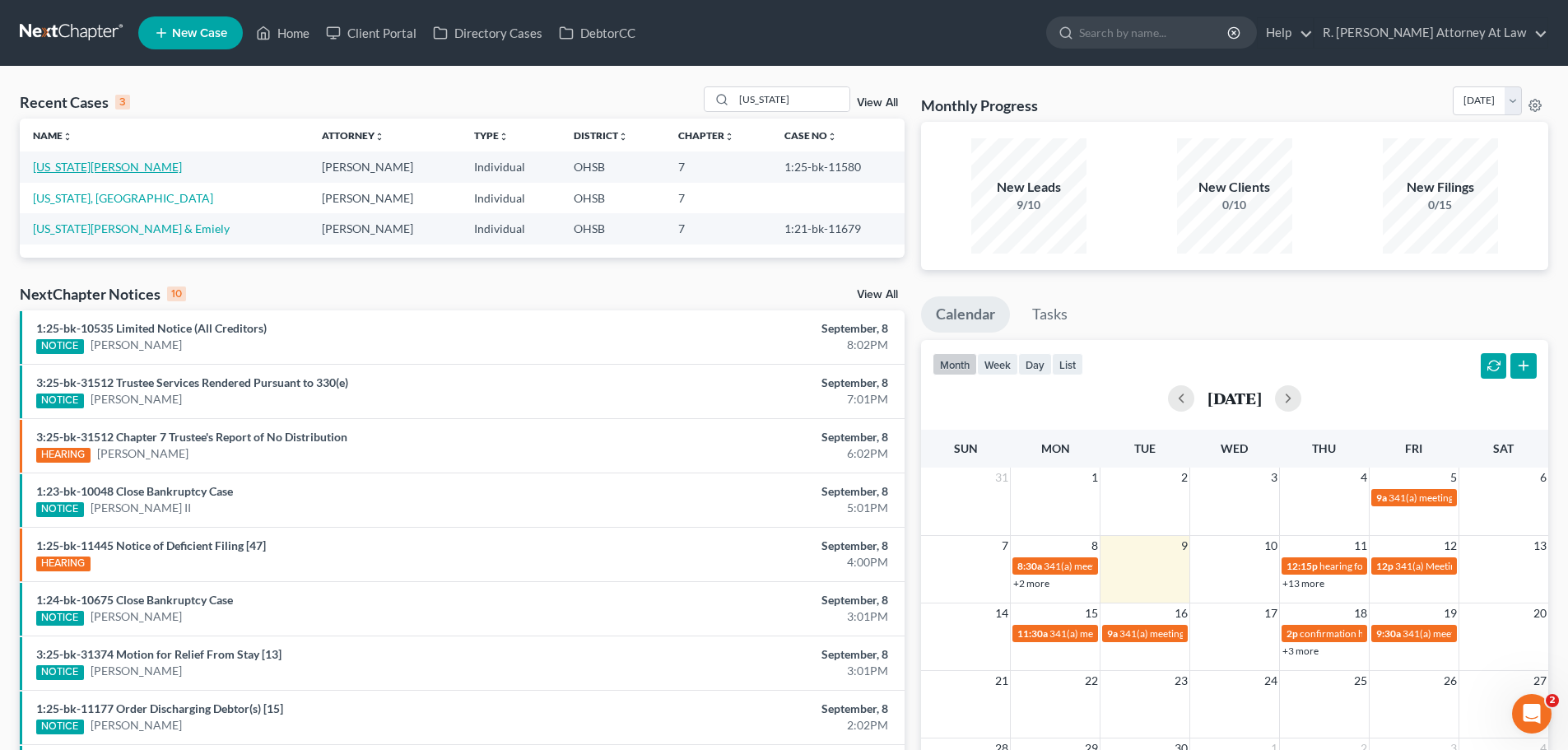
click at [92, 165] on link "[US_STATE][PERSON_NAME]" at bounding box center [107, 166] width 149 height 14
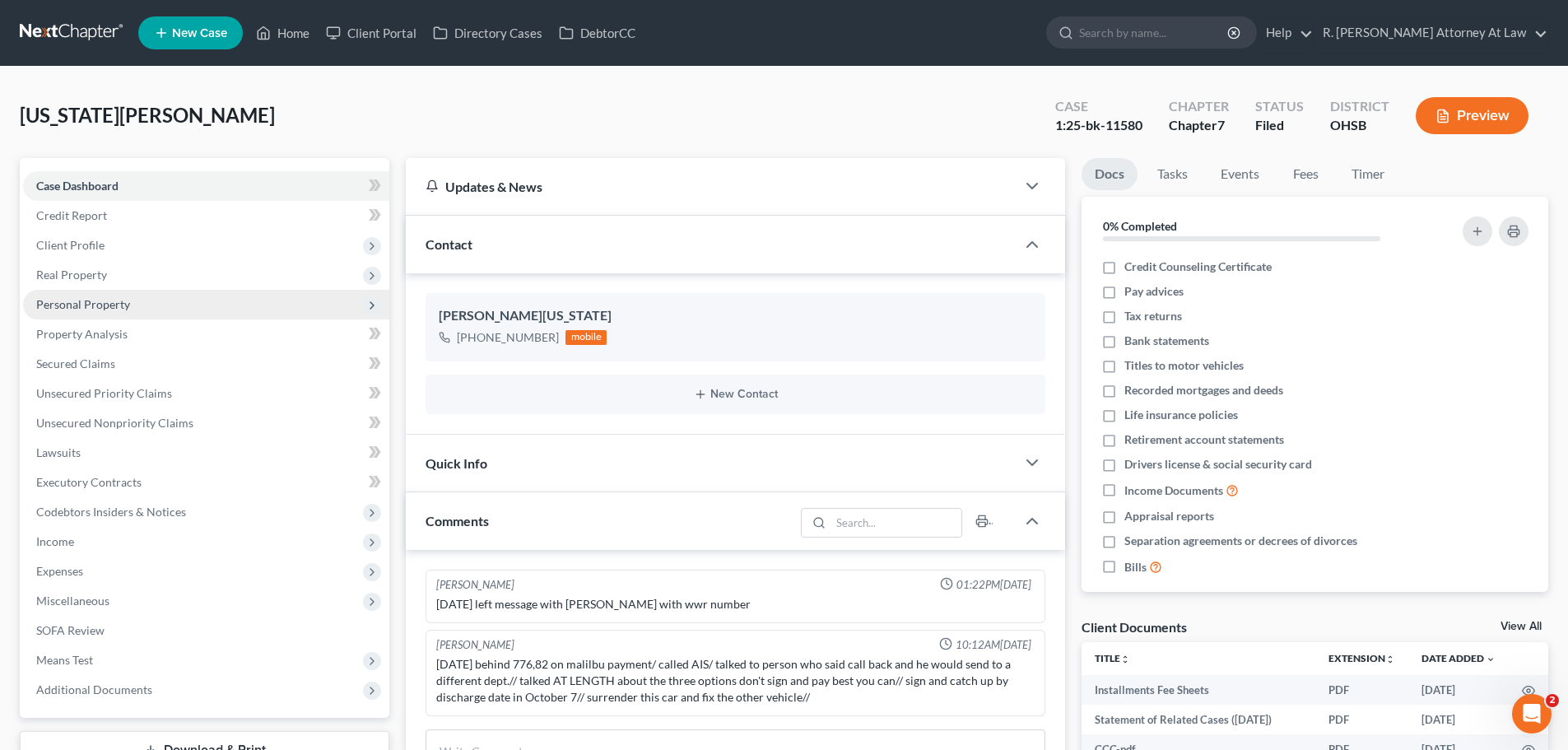
click at [74, 302] on span "Personal Property" at bounding box center [82, 304] width 94 height 14
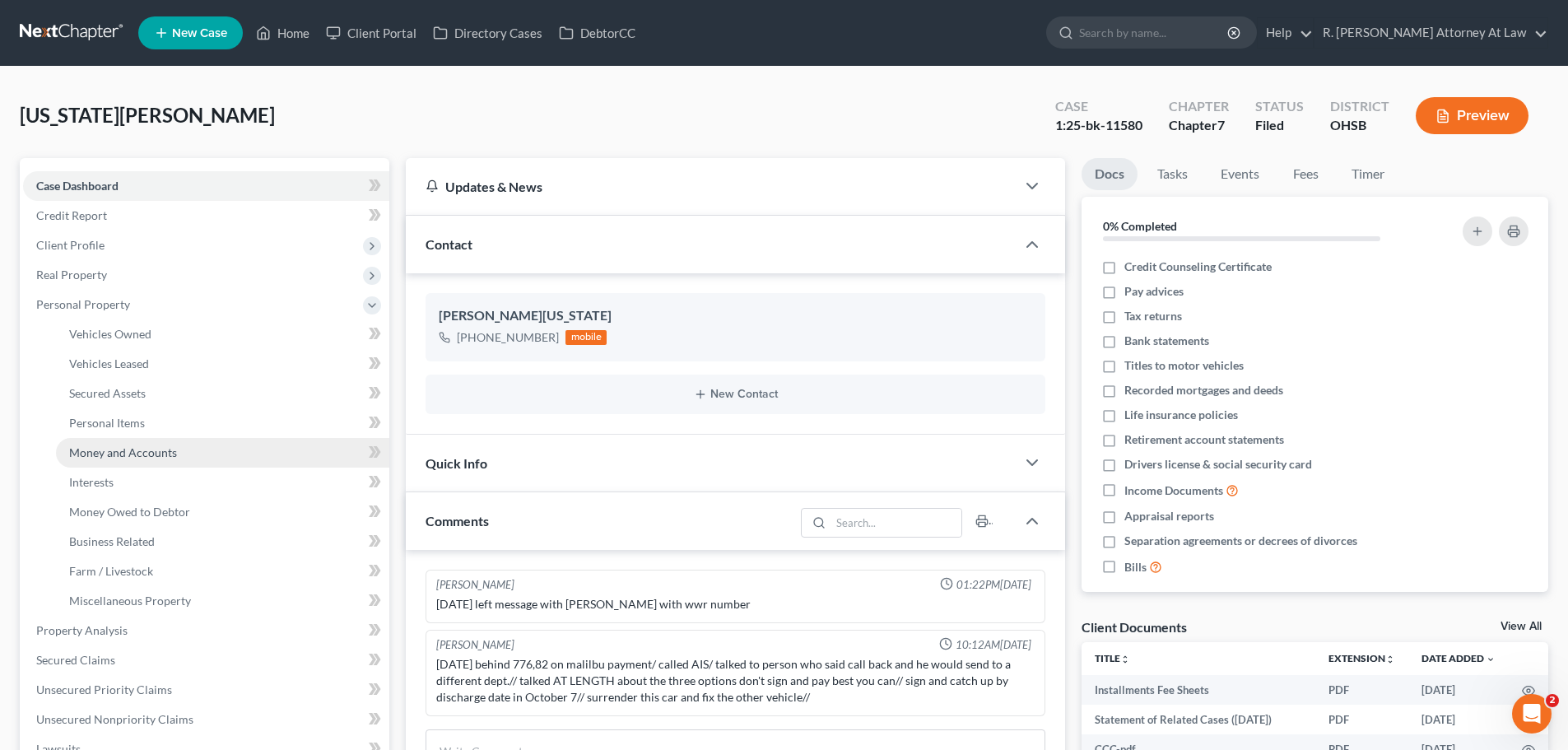
click at [132, 453] on span "Money and Accounts" at bounding box center [122, 452] width 107 height 14
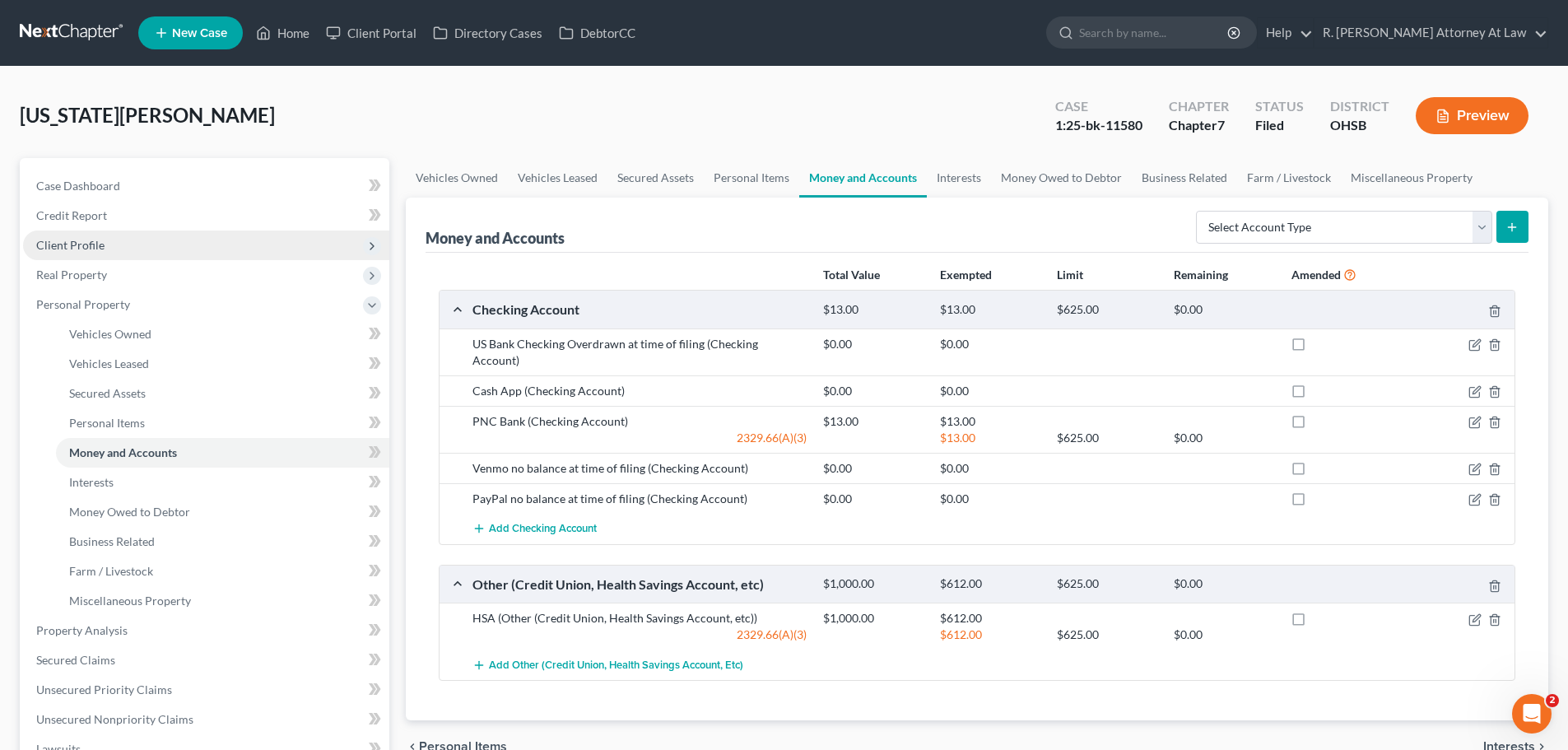
click at [75, 244] on span "Client Profile" at bounding box center [70, 245] width 69 height 14
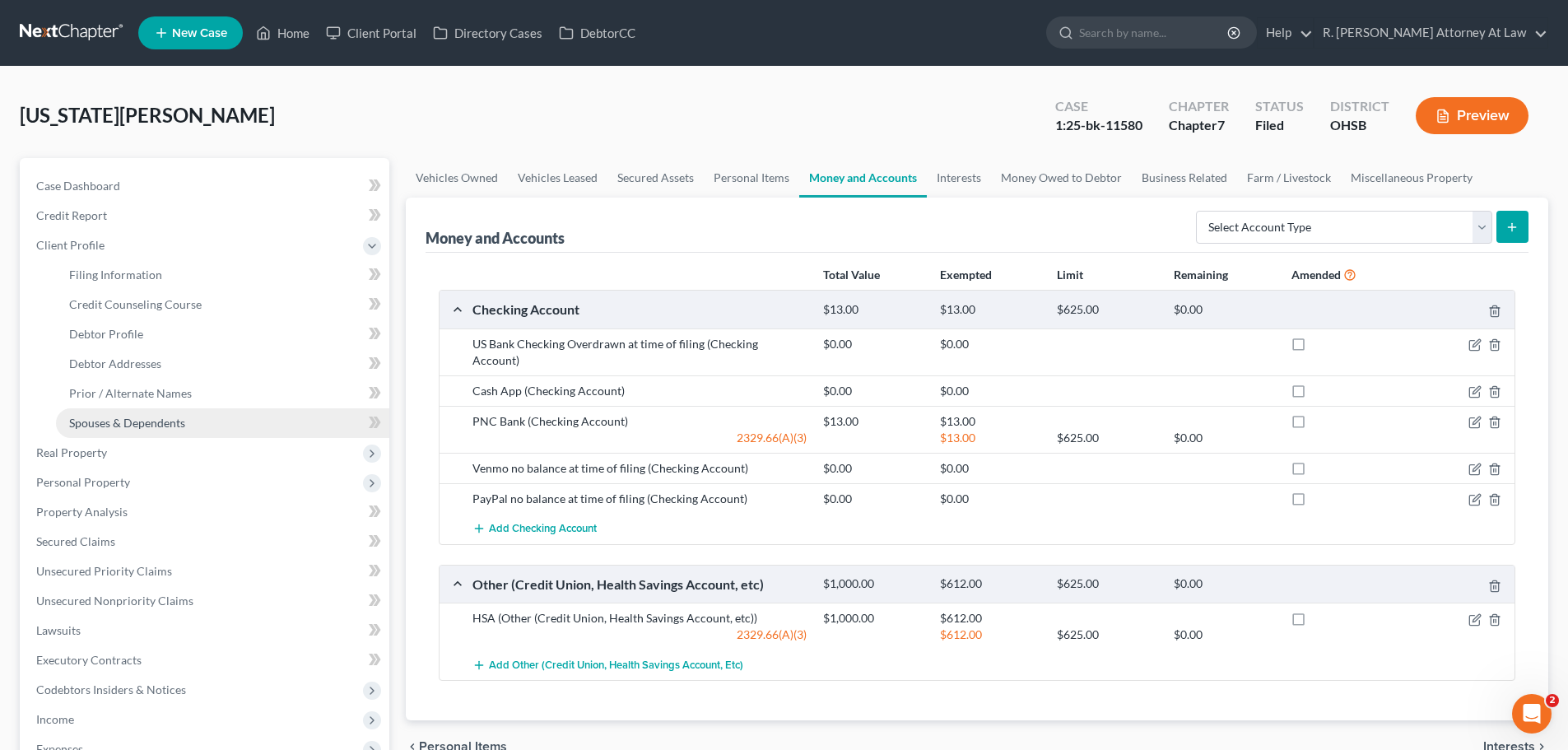
click at [133, 422] on span "Spouses & Dependents" at bounding box center [127, 422] width 116 height 14
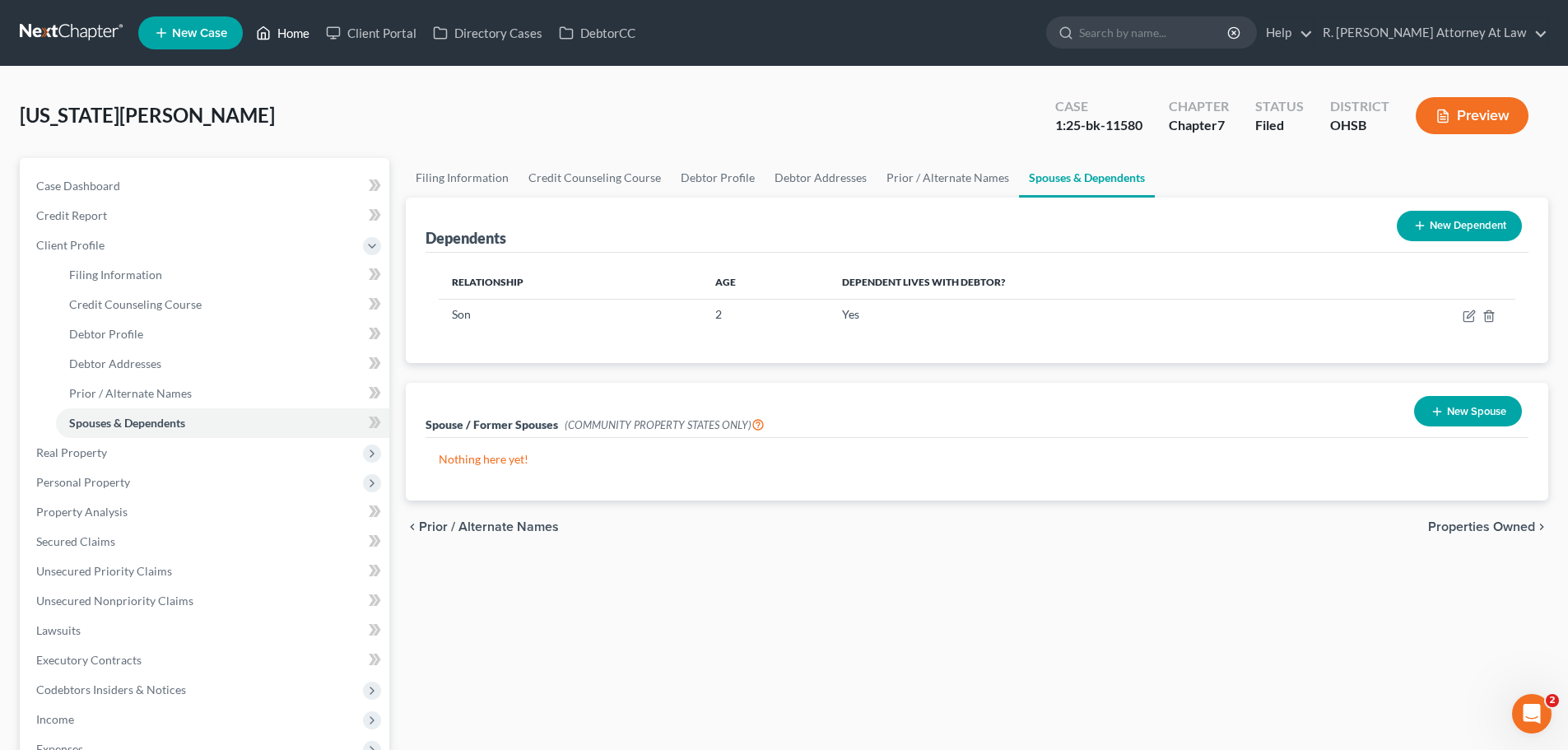
click at [270, 25] on icon at bounding box center [262, 33] width 15 height 19
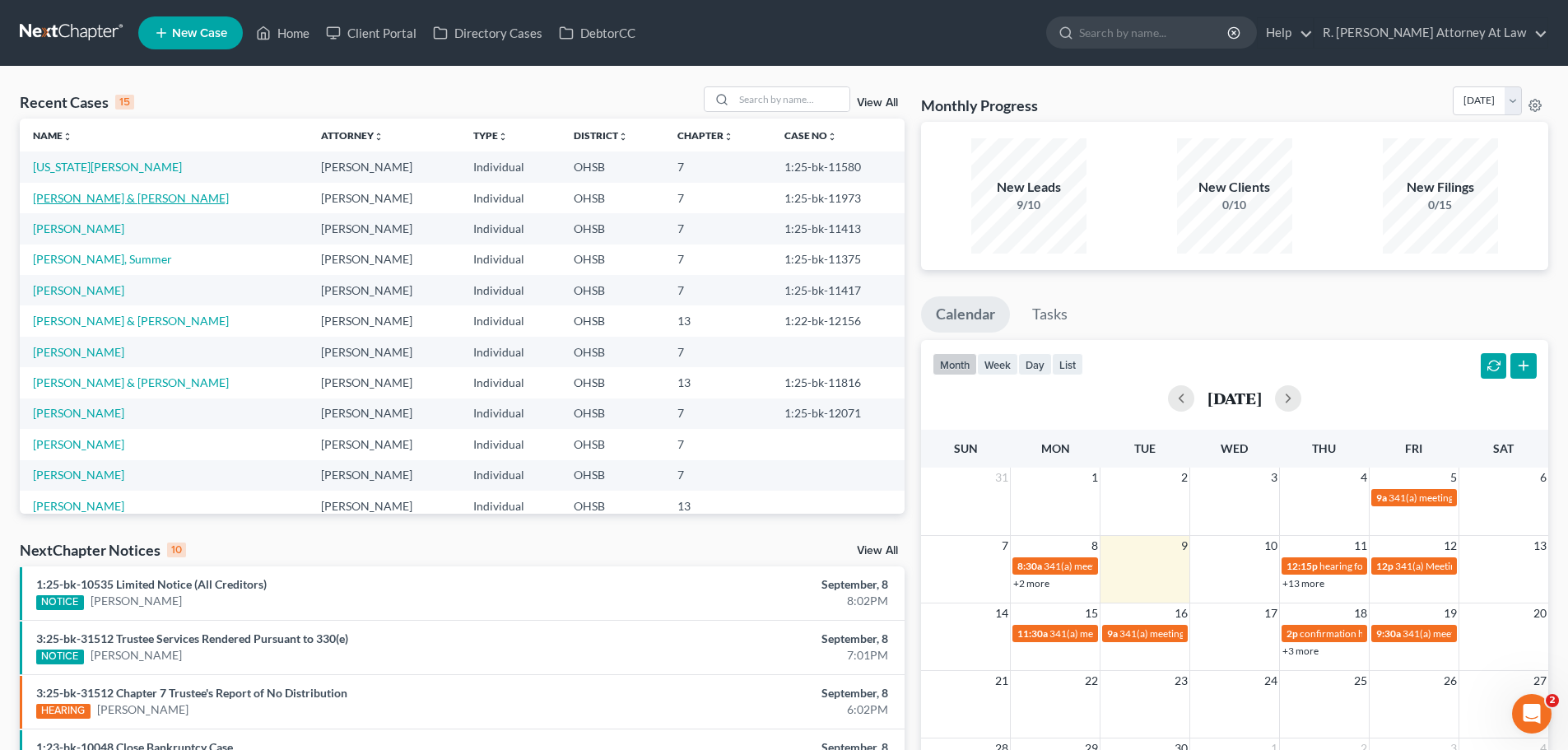
click at [66, 203] on link "[PERSON_NAME] & [PERSON_NAME]" at bounding box center [131, 197] width 196 height 14
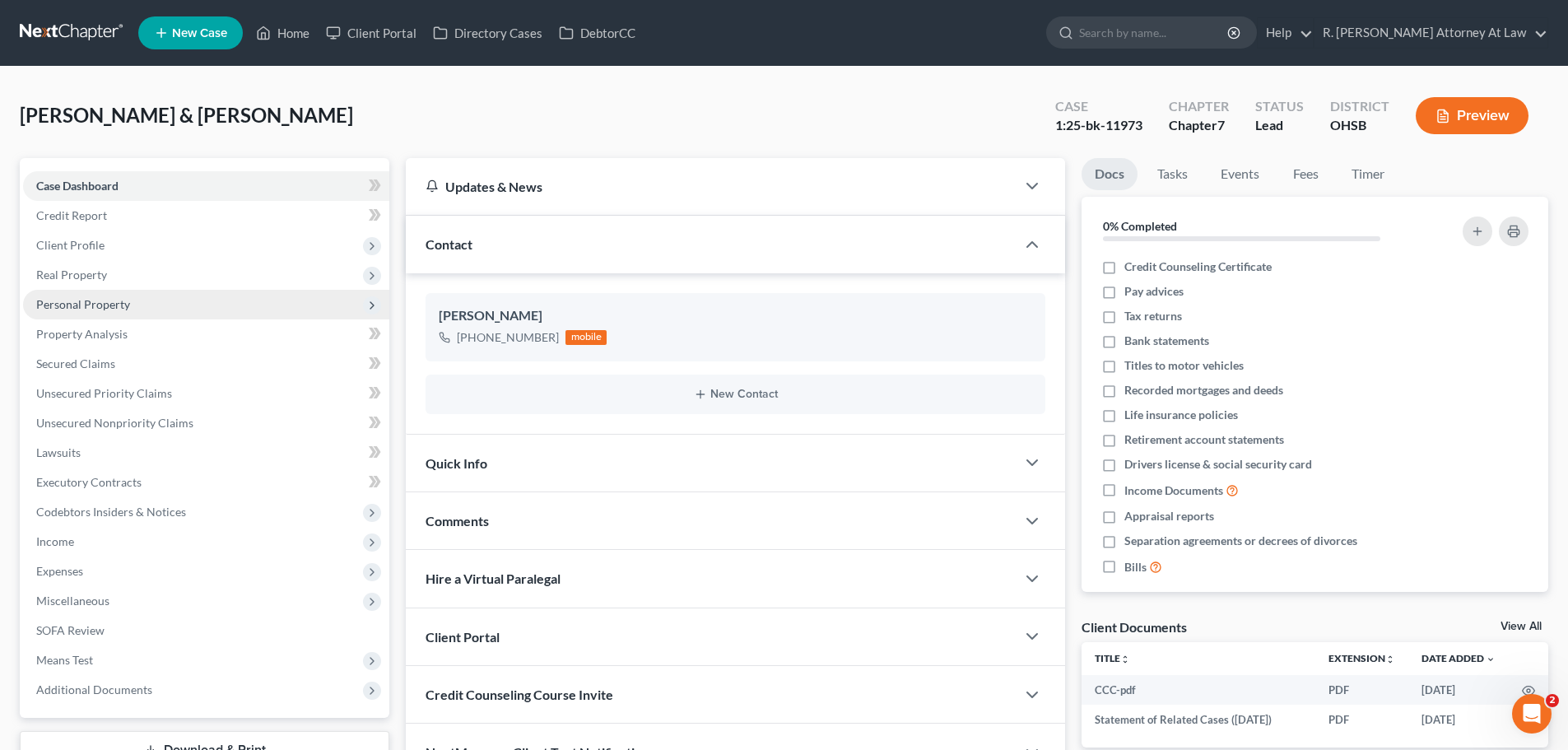
click at [51, 301] on span "Personal Property" at bounding box center [82, 304] width 94 height 14
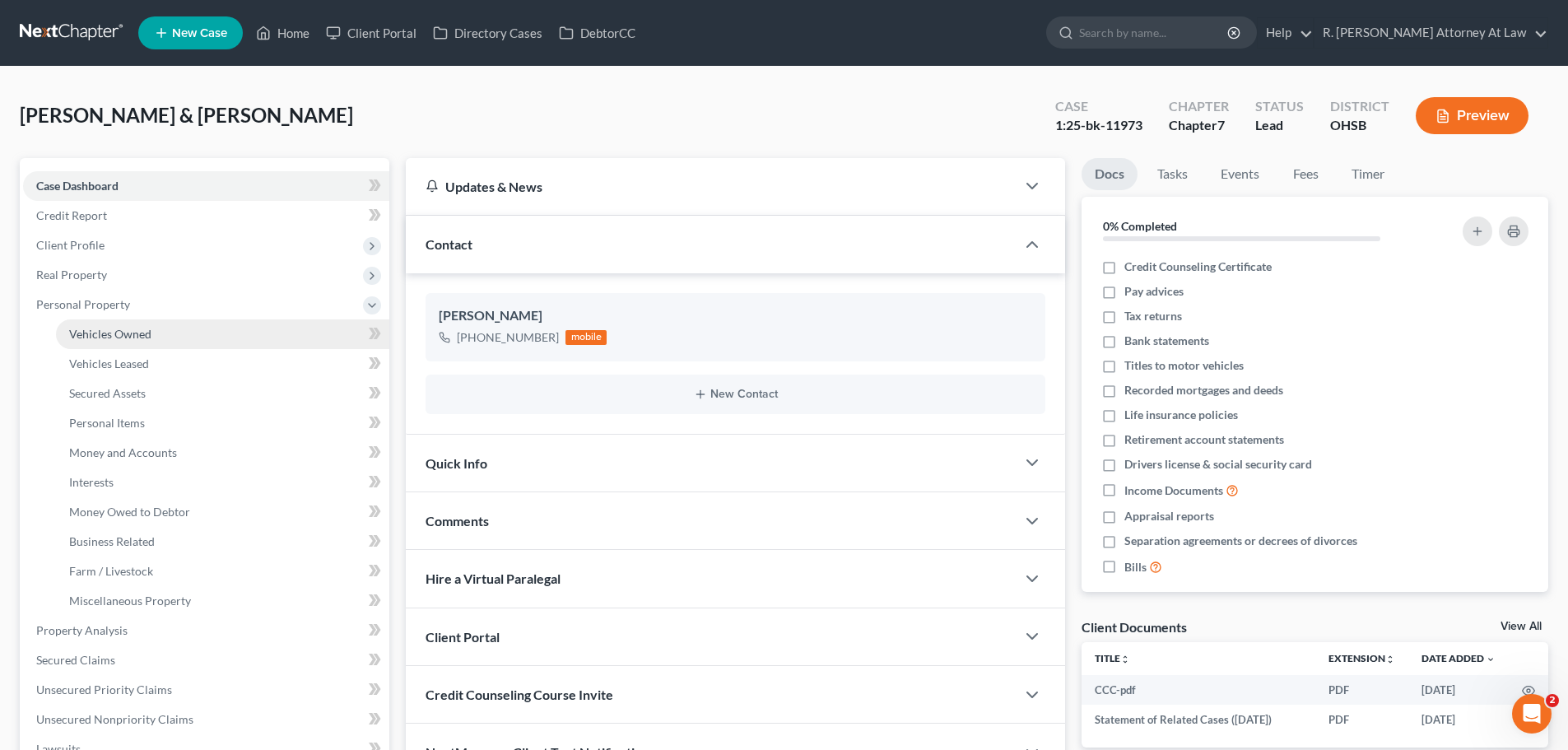
click at [103, 332] on span "Vehicles Owned" at bounding box center [109, 334] width 82 height 14
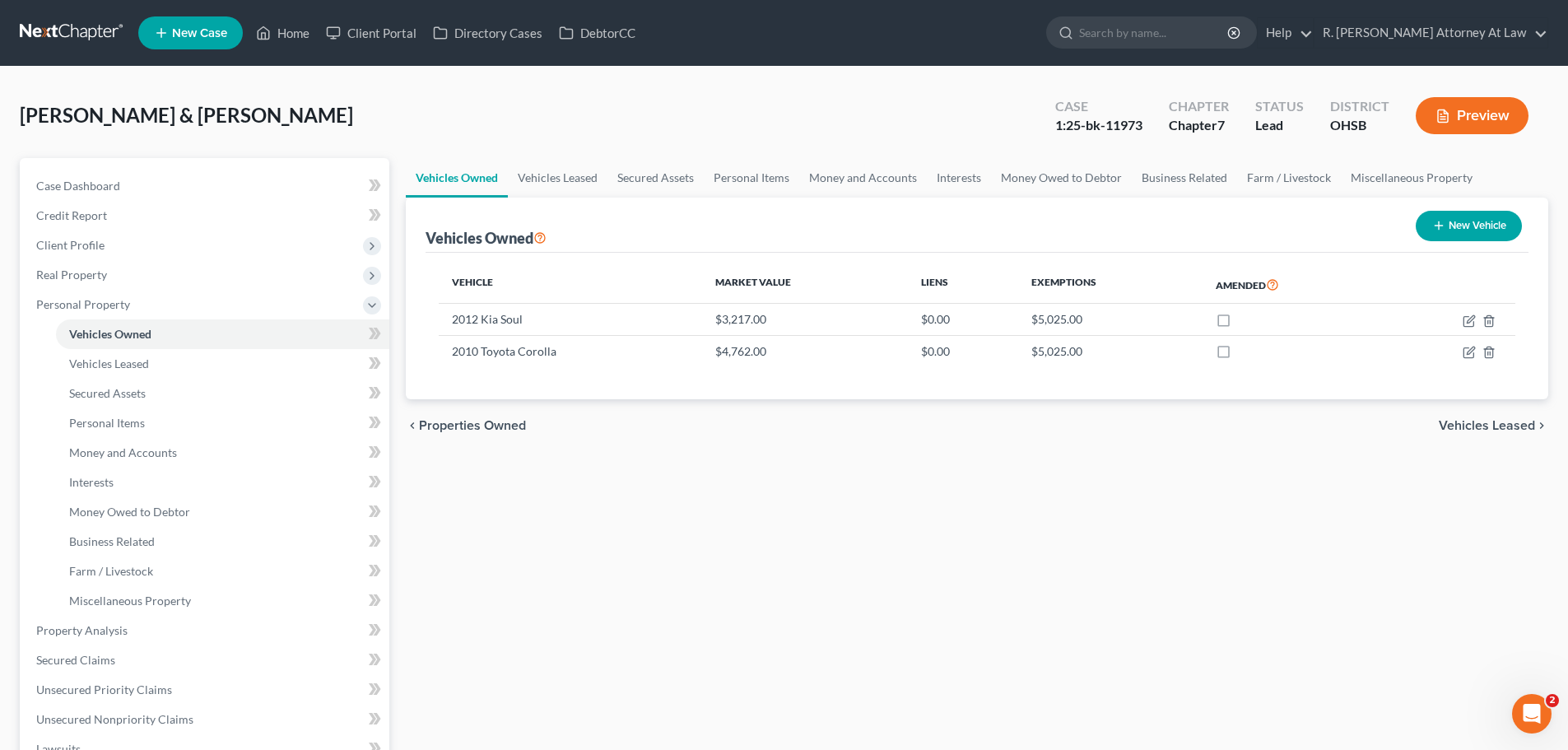
click at [489, 113] on div "[PERSON_NAME] & [PERSON_NAME] Upgraded Case 1:25-bk-11973 Chapter Chapter 7 Sta…" at bounding box center [783, 122] width 1528 height 72
click at [557, 180] on link "Vehicles Leased" at bounding box center [558, 177] width 100 height 40
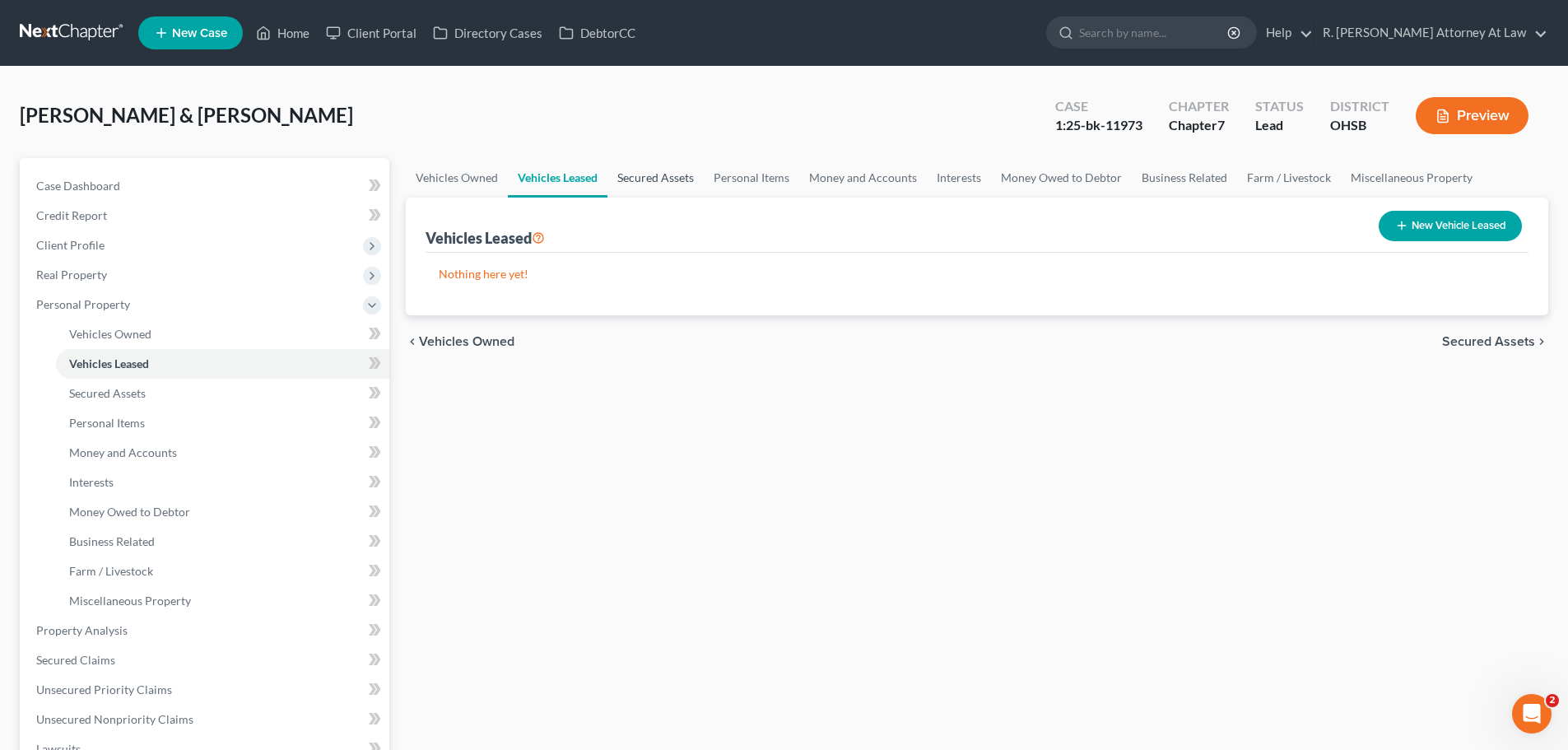
click at [656, 178] on link "Secured Assets" at bounding box center [654, 177] width 96 height 40
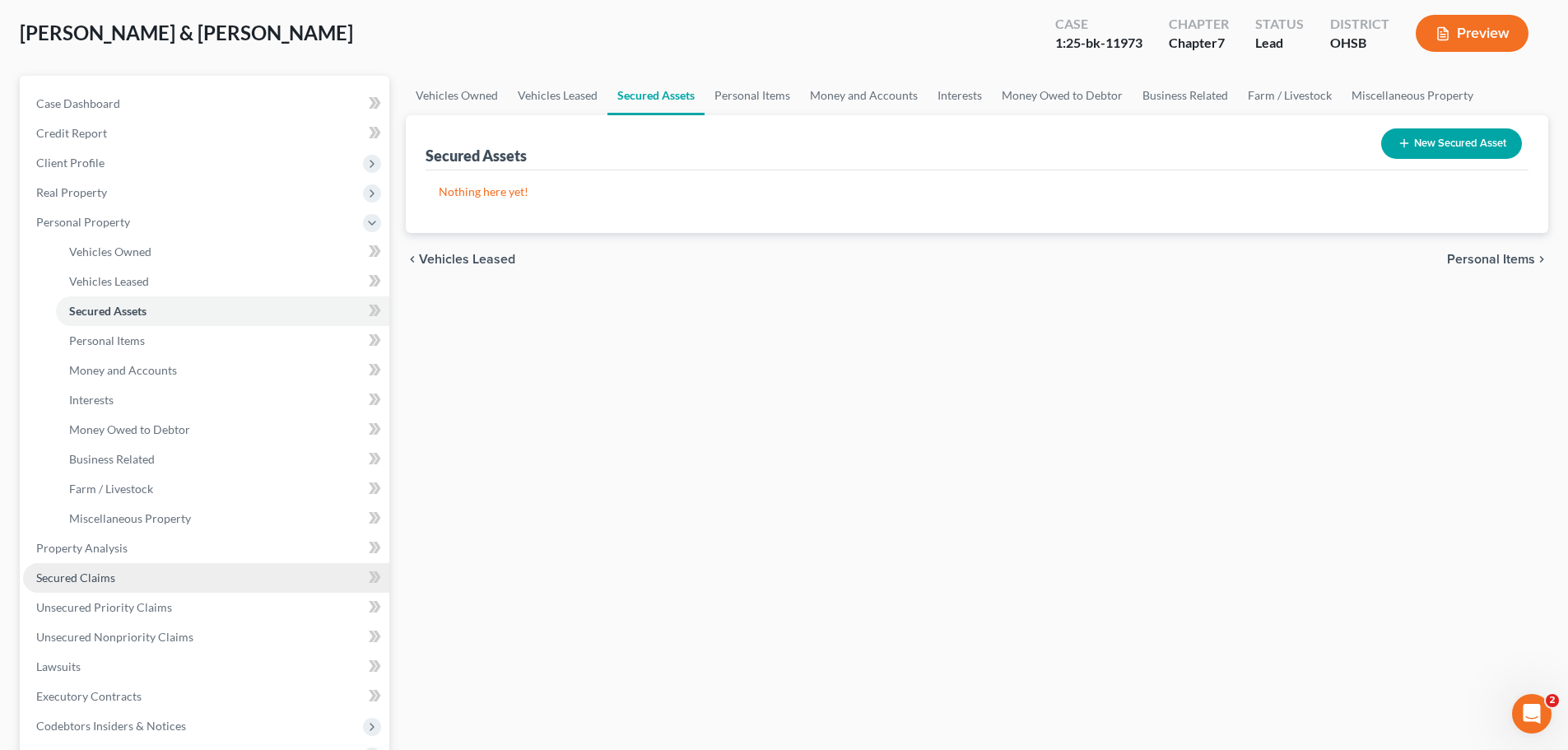
click at [57, 567] on link "Secured Claims" at bounding box center [206, 578] width 366 height 30
